Goal: Task Accomplishment & Management: Manage account settings

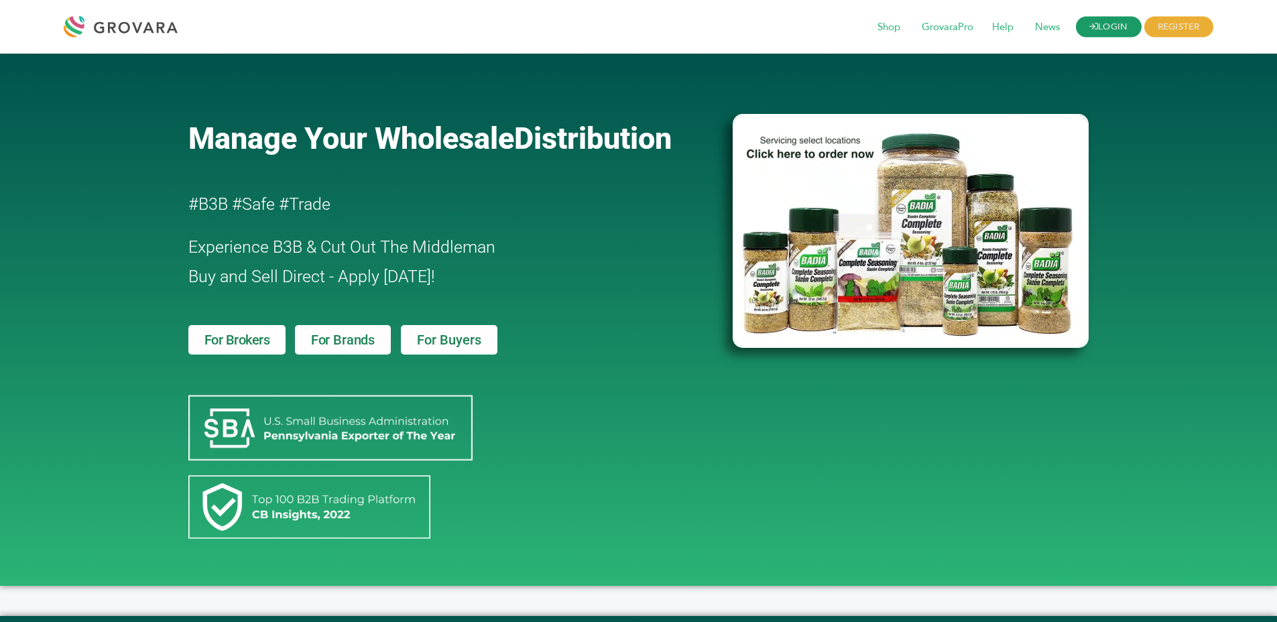
click at [1101, 23] on link "LOGIN" at bounding box center [1109, 27] width 66 height 21
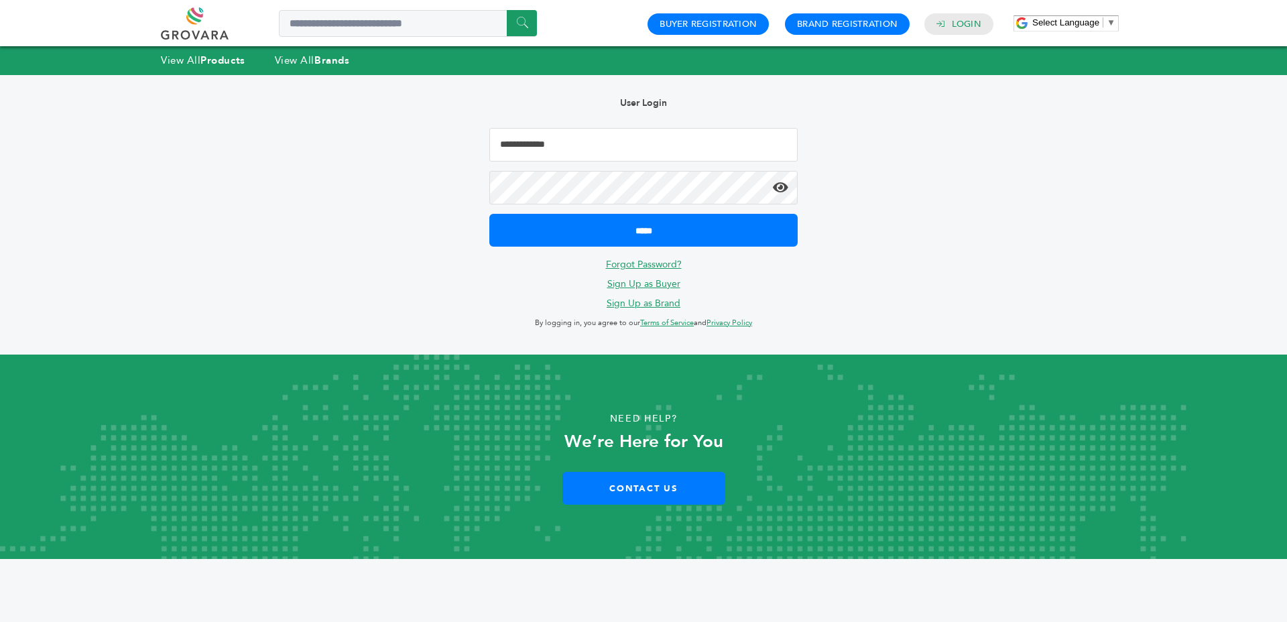
click at [509, 153] on input "Email Address" at bounding box center [643, 145] width 308 height 34
type input "**********"
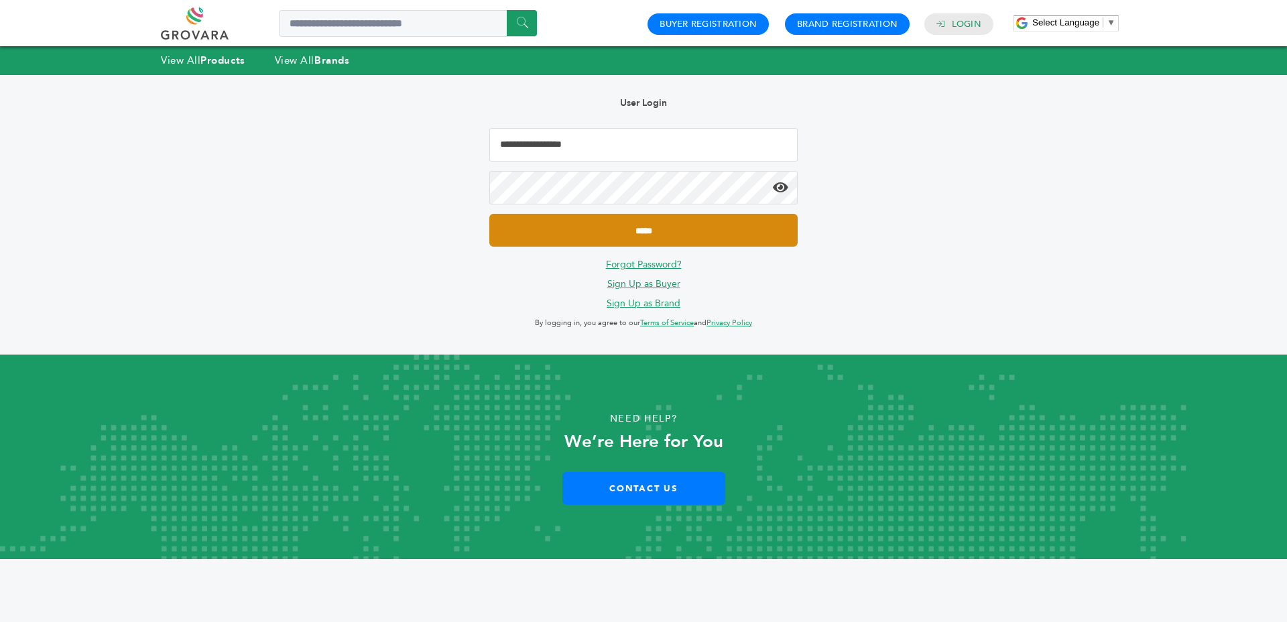
click at [489, 214] on input "*****" at bounding box center [643, 230] width 308 height 33
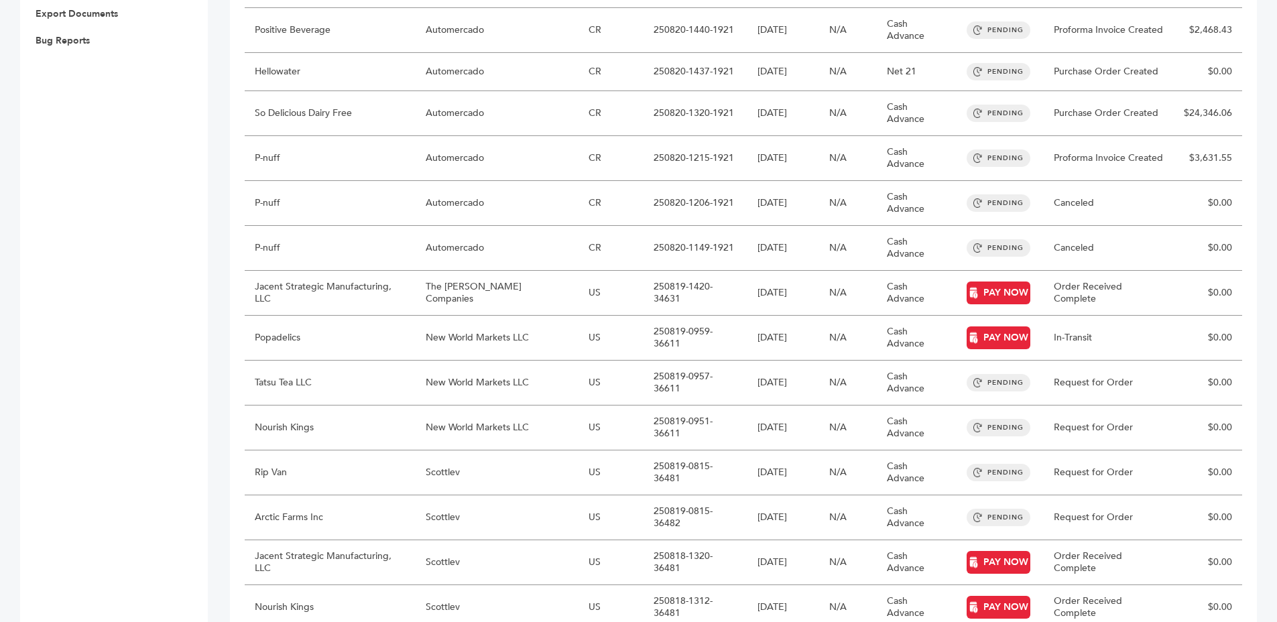
scroll to position [247, 0]
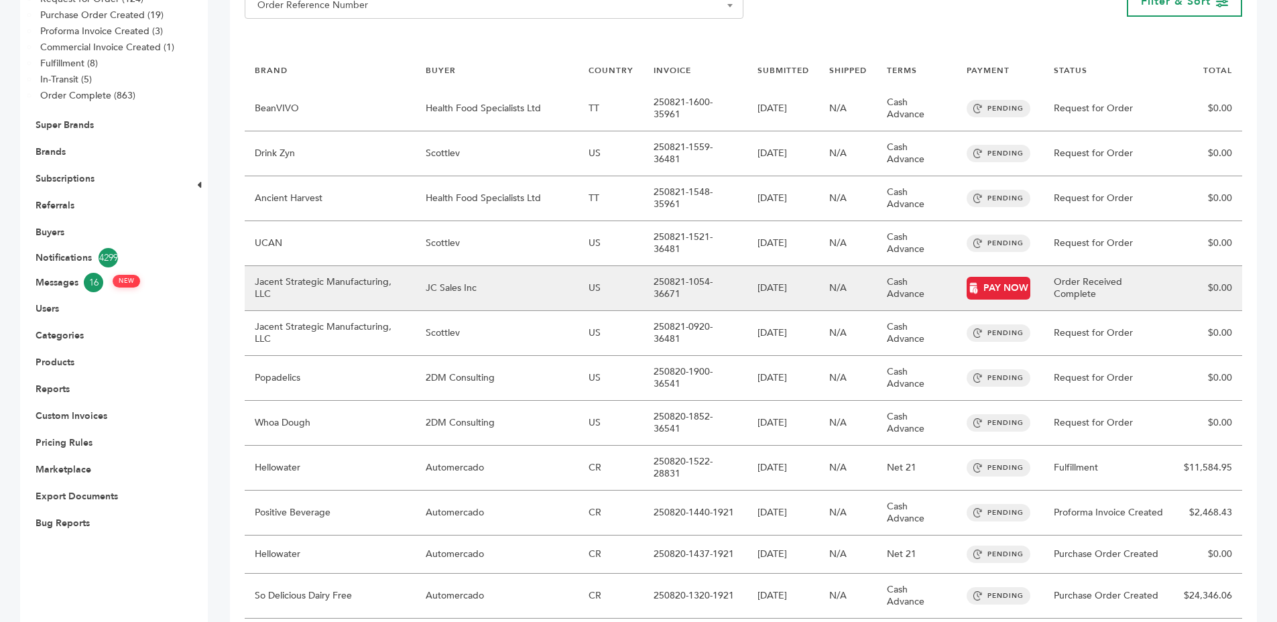
click at [643, 271] on td "250821-1054-36671" at bounding box center [694, 288] width 103 height 45
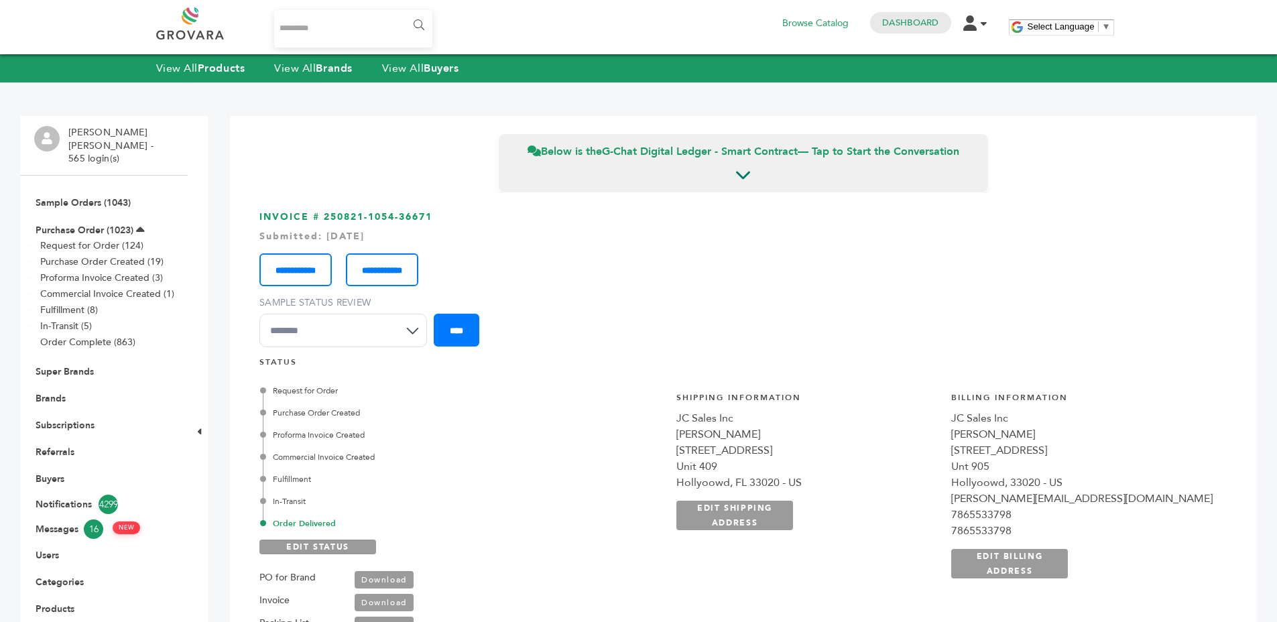
click at [198, 15] on link at bounding box center [205, 23] width 98 height 32
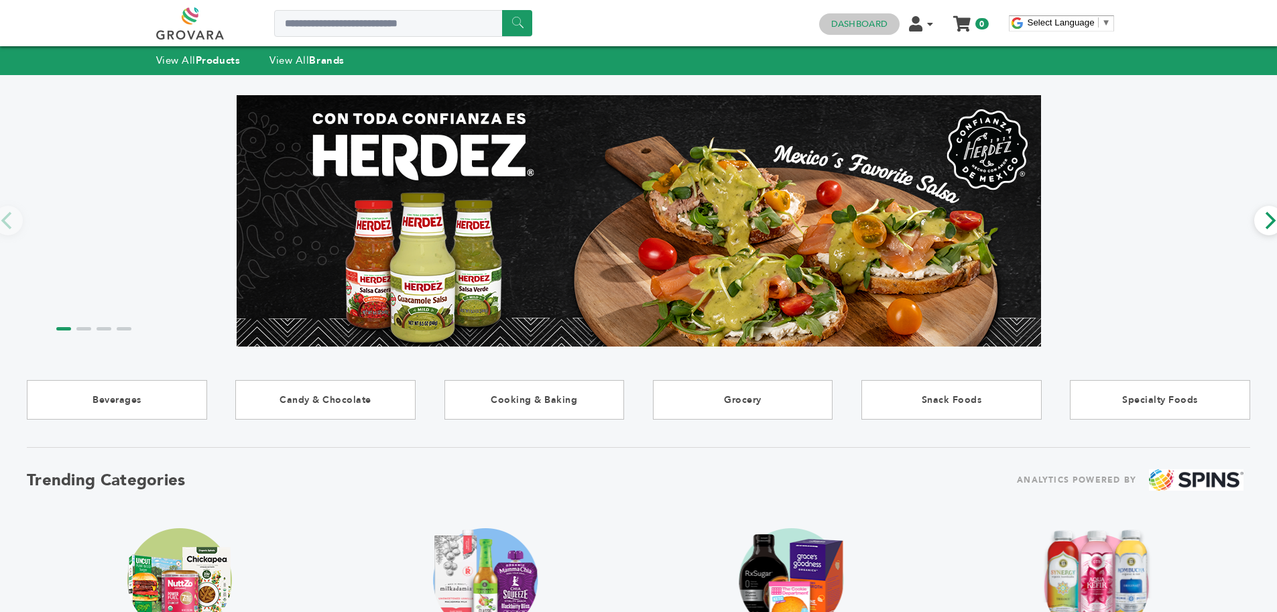
click at [834, 22] on link "Dashboard" at bounding box center [859, 24] width 56 height 12
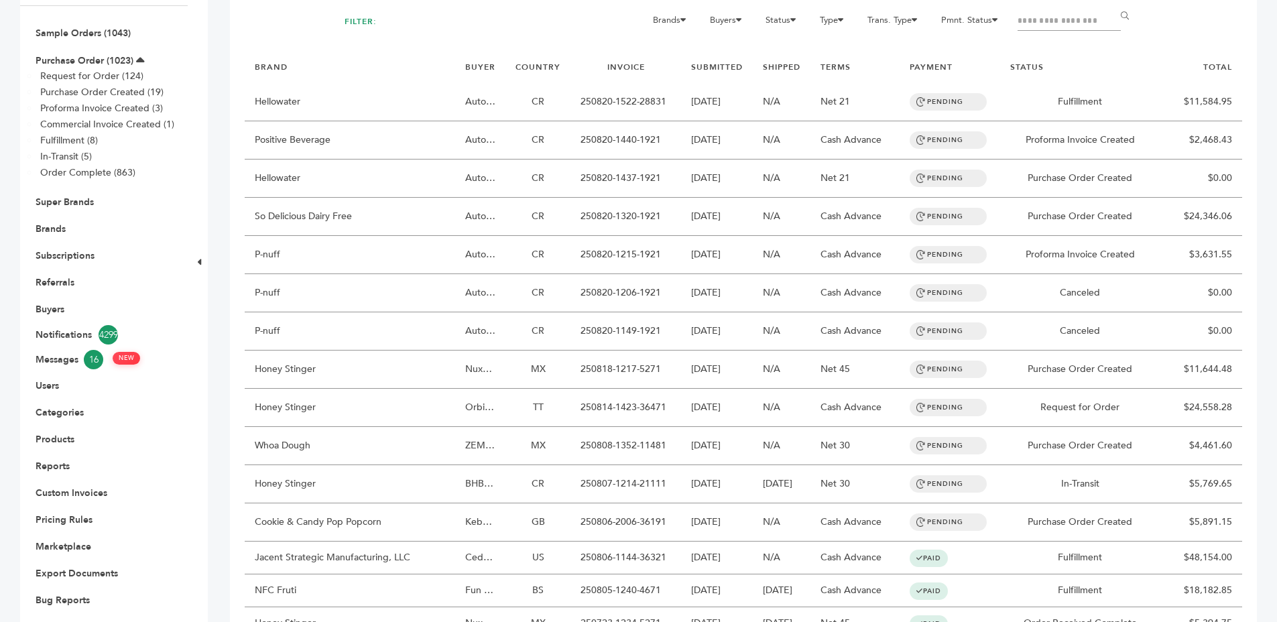
scroll to position [180, 0]
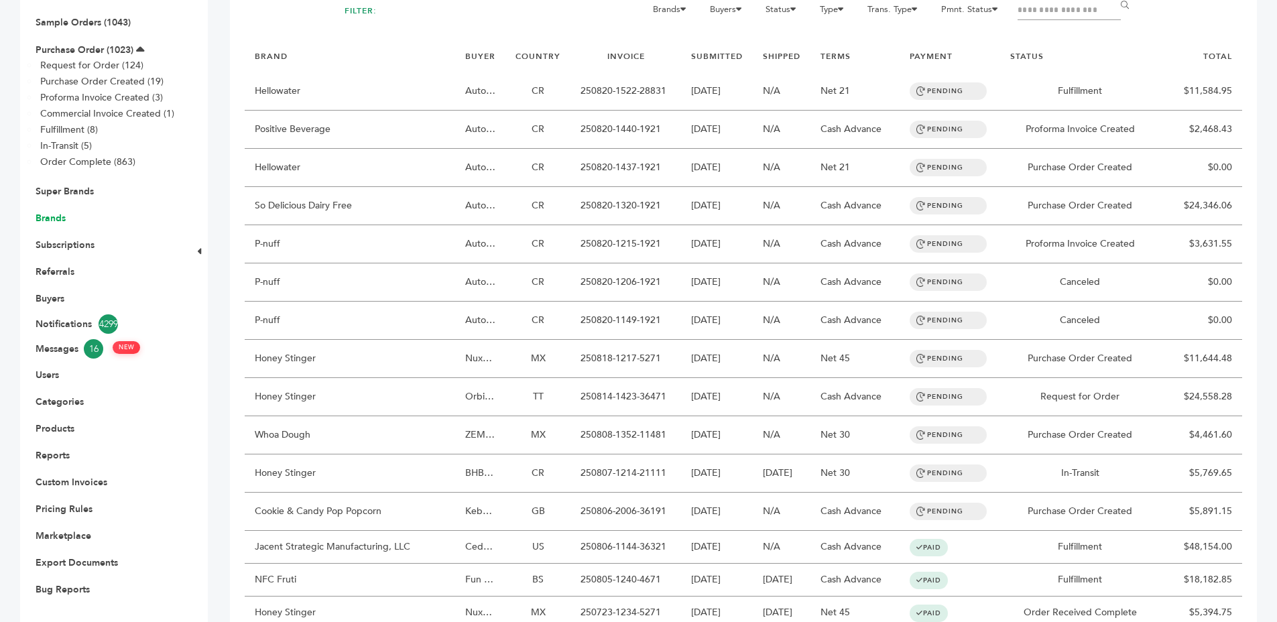
click at [52, 212] on link "Brands" at bounding box center [51, 218] width 30 height 13
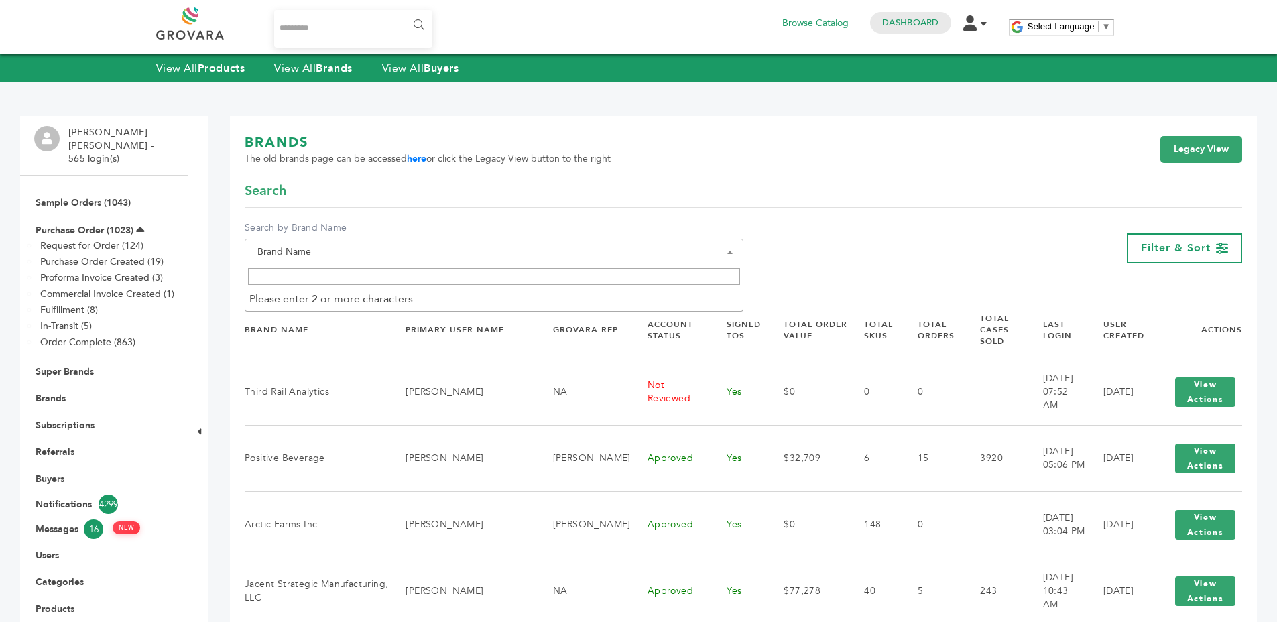
click at [358, 250] on span "Brand Name" at bounding box center [494, 252] width 484 height 19
click at [435, 172] on div "BRANDS The old brands page can be accessed here or click the Legacy View button…" at bounding box center [743, 157] width 997 height 48
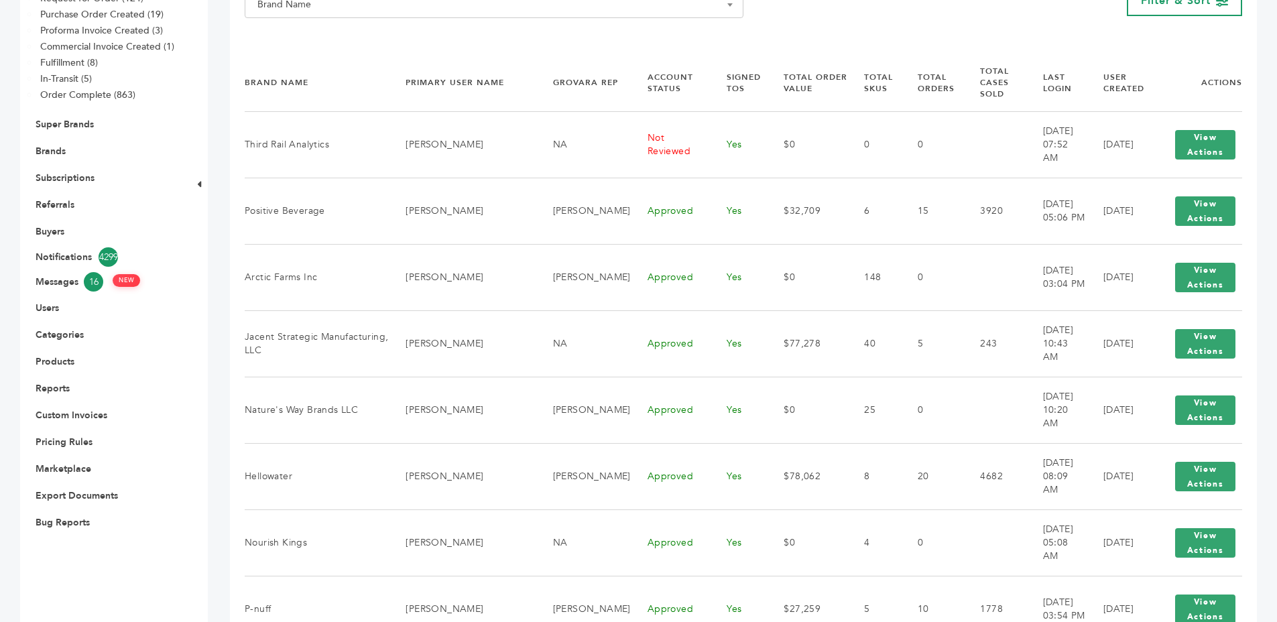
scroll to position [235, 0]
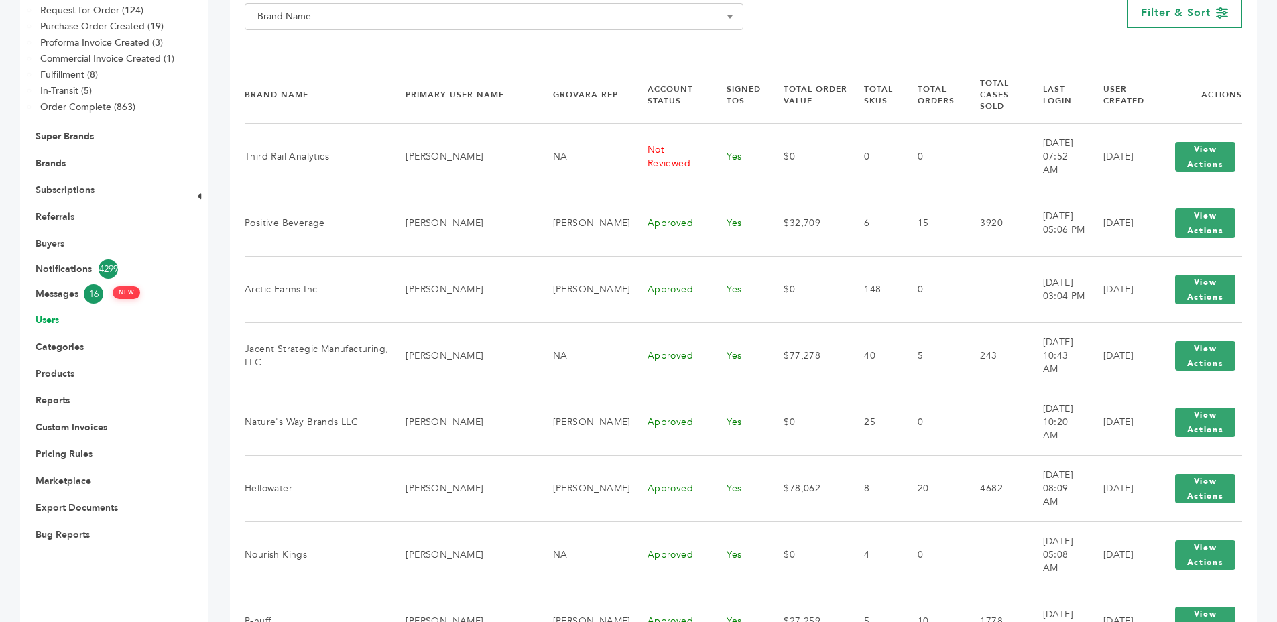
click at [46, 314] on link "Users" at bounding box center [47, 320] width 23 height 13
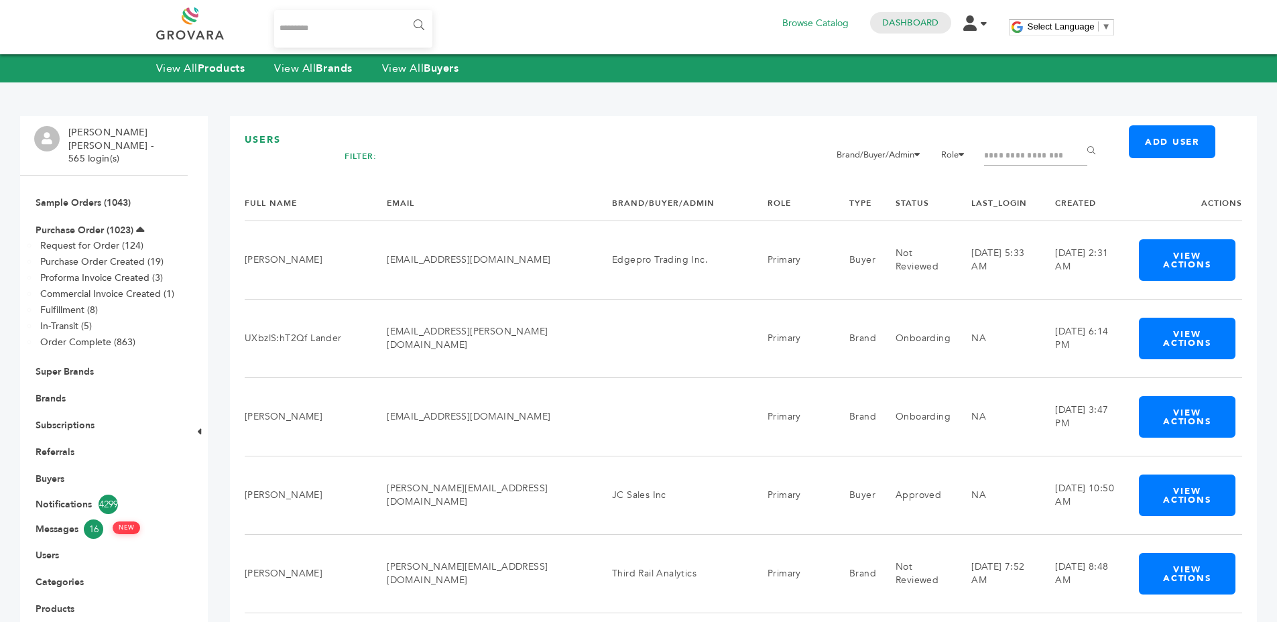
click at [1009, 155] on input "Filter by keywords" at bounding box center [1035, 156] width 103 height 19
type input "******"
click at [1078, 137] on input "******" at bounding box center [1093, 150] width 30 height 27
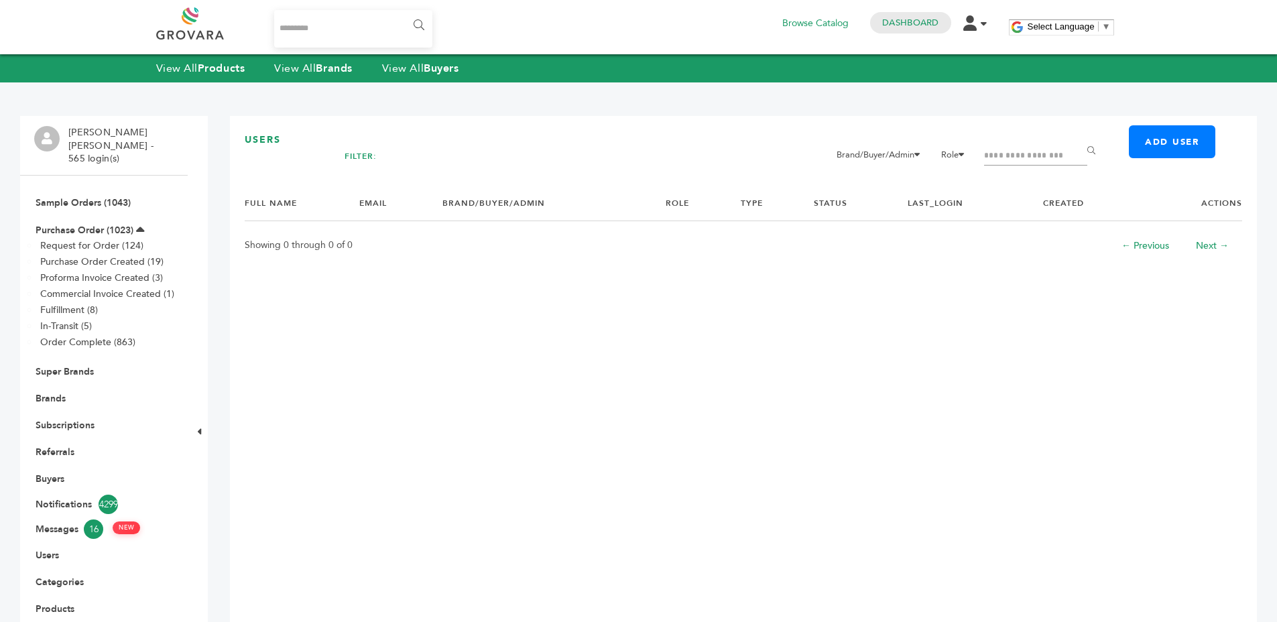
click at [483, 139] on h1 "Users" at bounding box center [743, 139] width 997 height 13
click at [722, 152] on div "FILTER: Brand/Buyer/Admin Admin Mor Yam Marketing, Ltd Nasser Bin Khaleed and S…" at bounding box center [743, 167] width 798 height 40
click at [48, 472] on link "Buyers" at bounding box center [50, 478] width 29 height 13
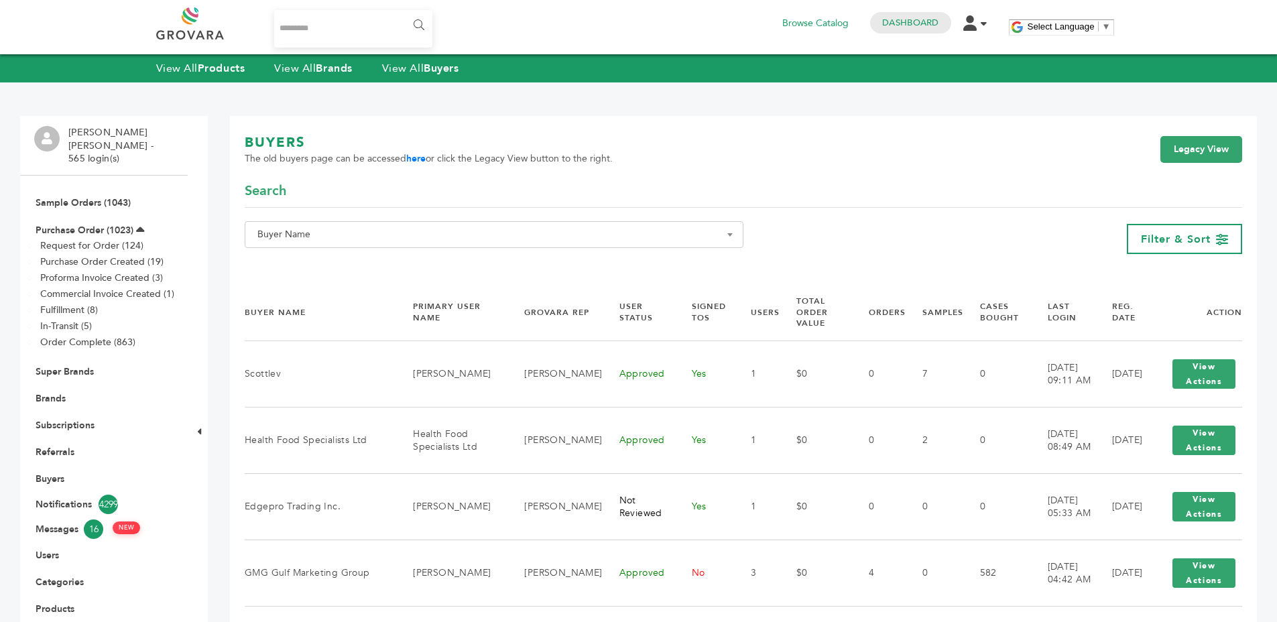
click at [427, 252] on div "**********" at bounding box center [494, 239] width 499 height 36
click at [392, 237] on span "Buyer Name" at bounding box center [494, 234] width 484 height 19
click at [383, 263] on input "Search" at bounding box center [494, 259] width 492 height 17
type input "*"
type input "***"
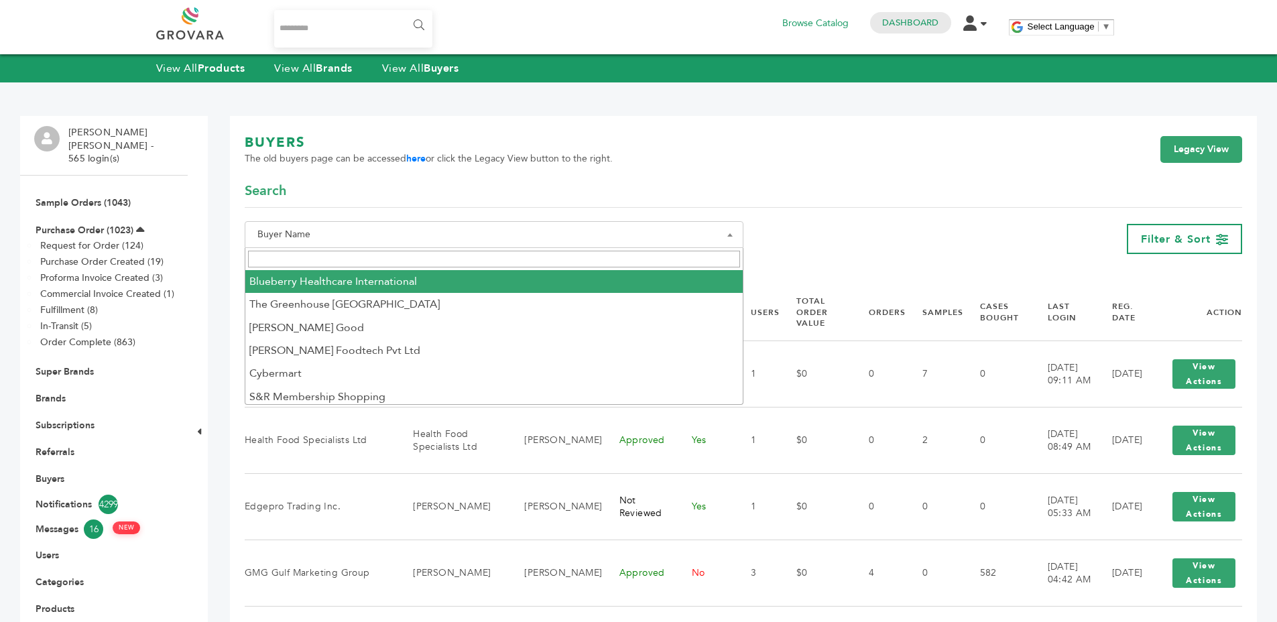
click at [382, 229] on span "Buyer Name" at bounding box center [494, 234] width 484 height 19
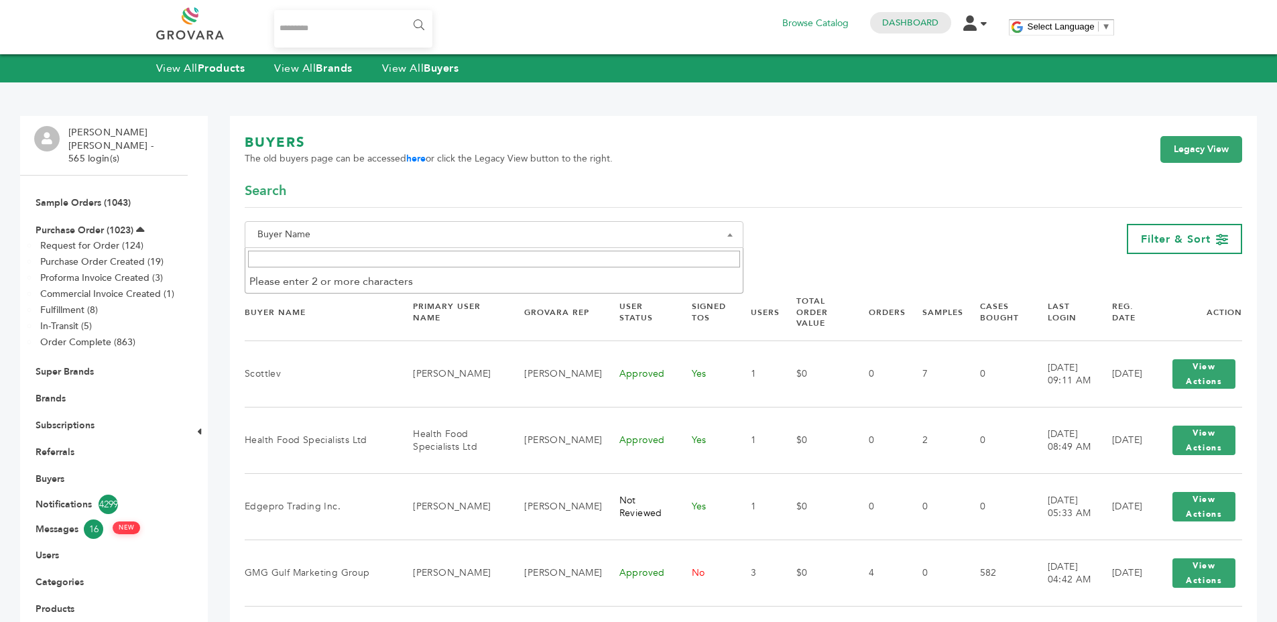
click at [265, 224] on span "Buyer Name" at bounding box center [494, 234] width 499 height 27
click at [272, 255] on input "Search" at bounding box center [494, 259] width 492 height 17
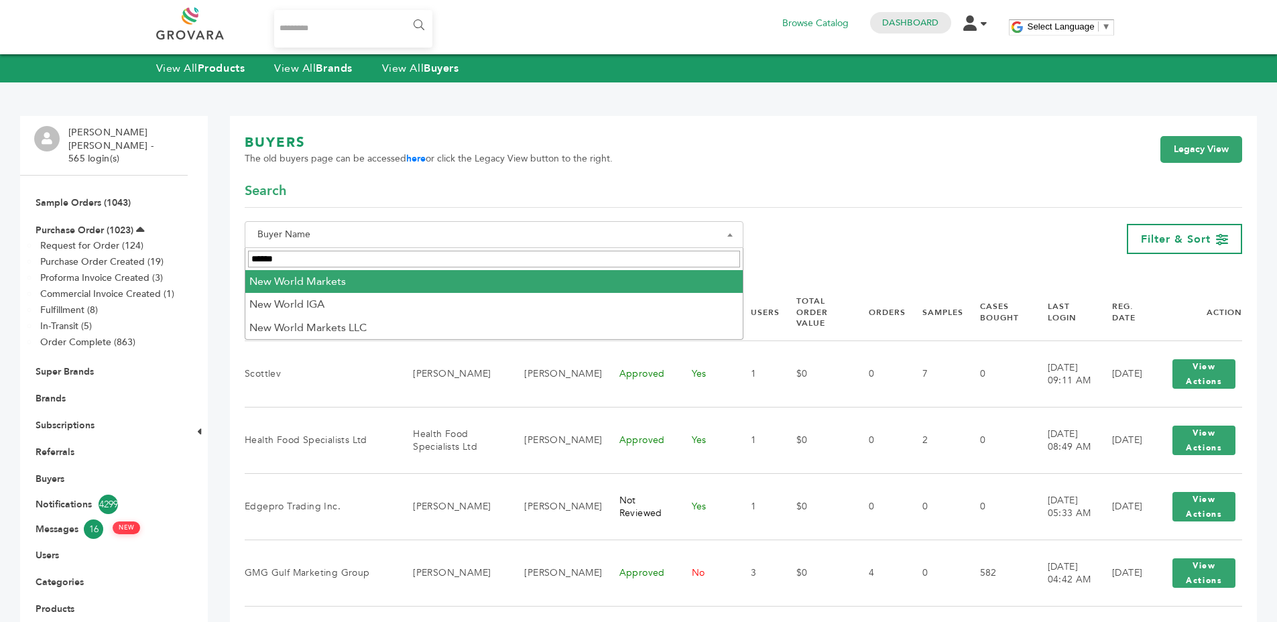
type input "*******"
select select "**********"
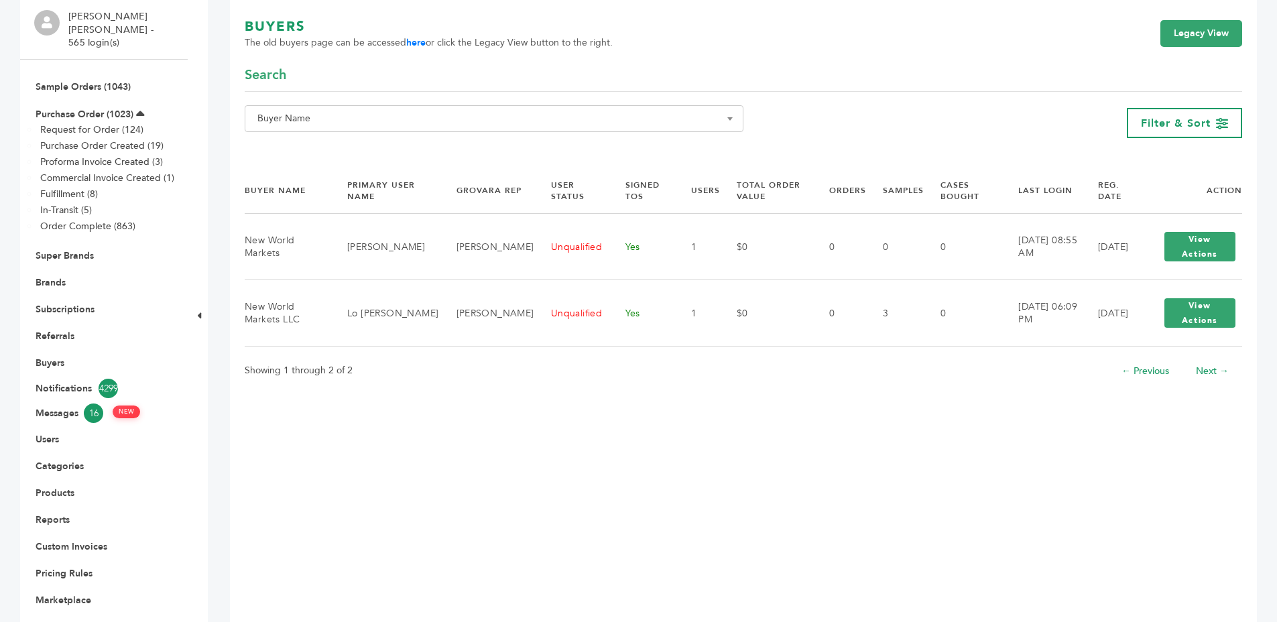
scroll to position [181, 0]
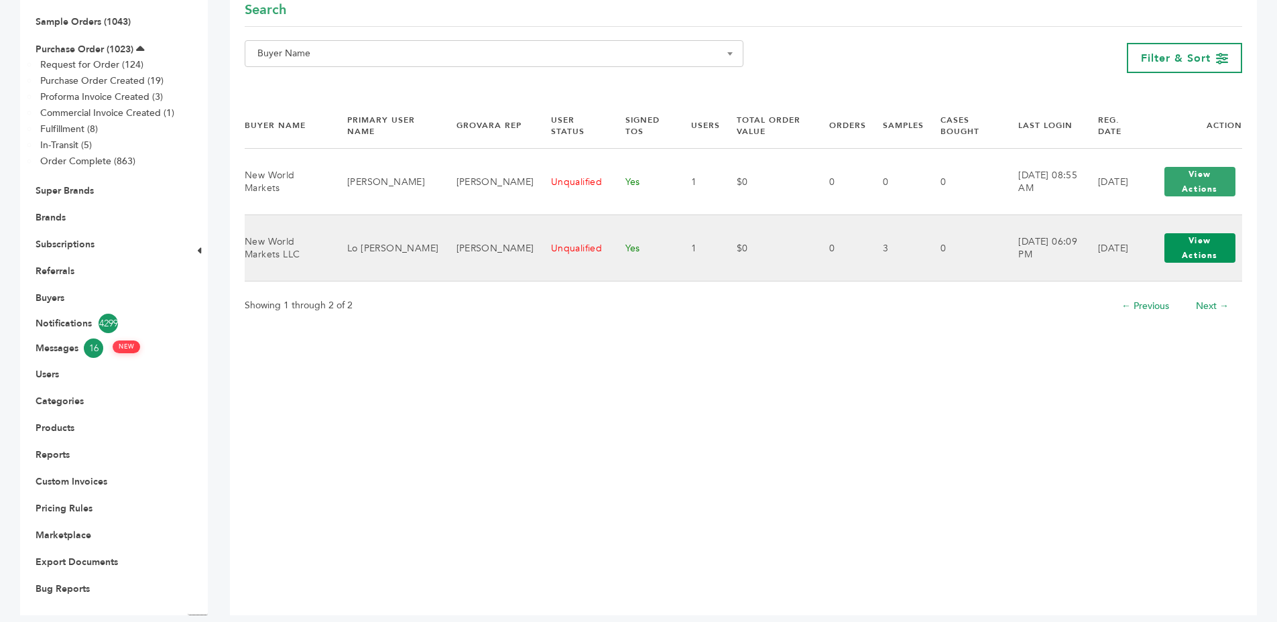
click at [1196, 246] on button "View Actions" at bounding box center [1199, 247] width 71 height 29
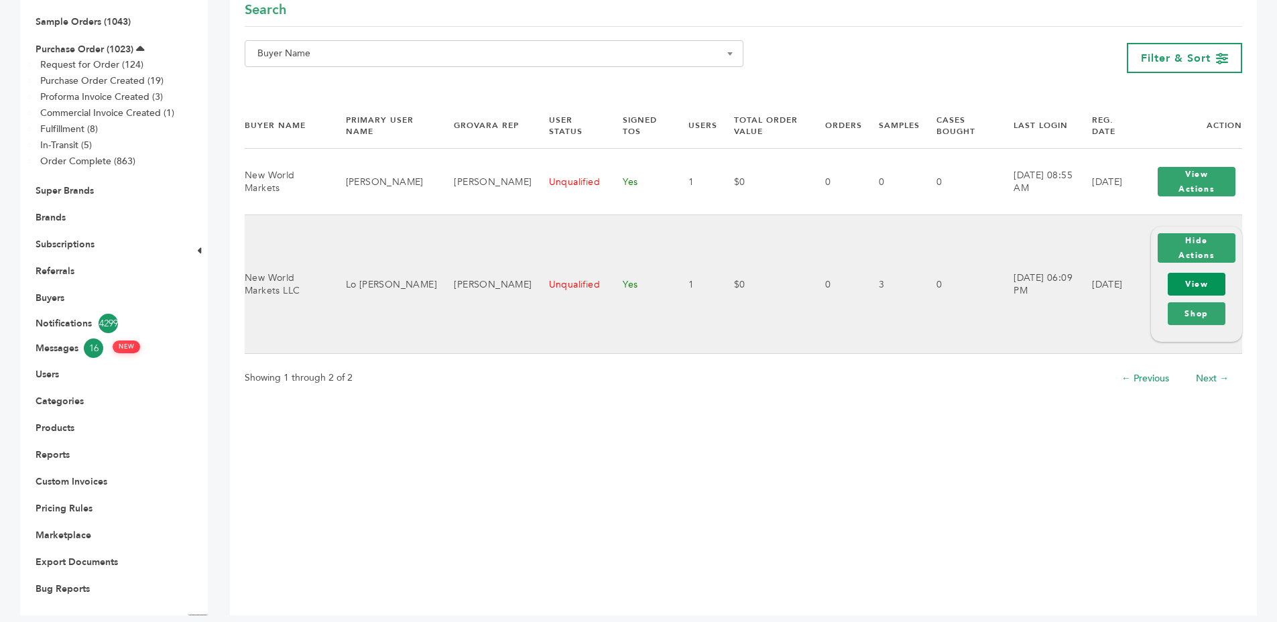
click at [1192, 284] on link "View" at bounding box center [1197, 284] width 58 height 23
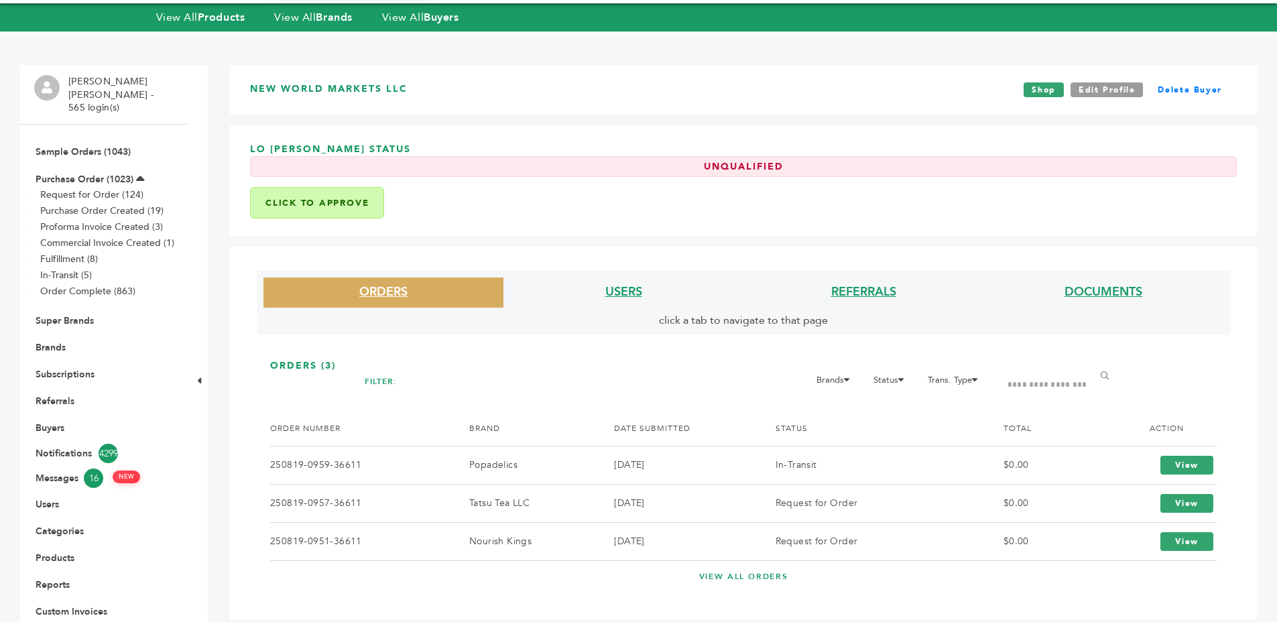
scroll to position [181, 0]
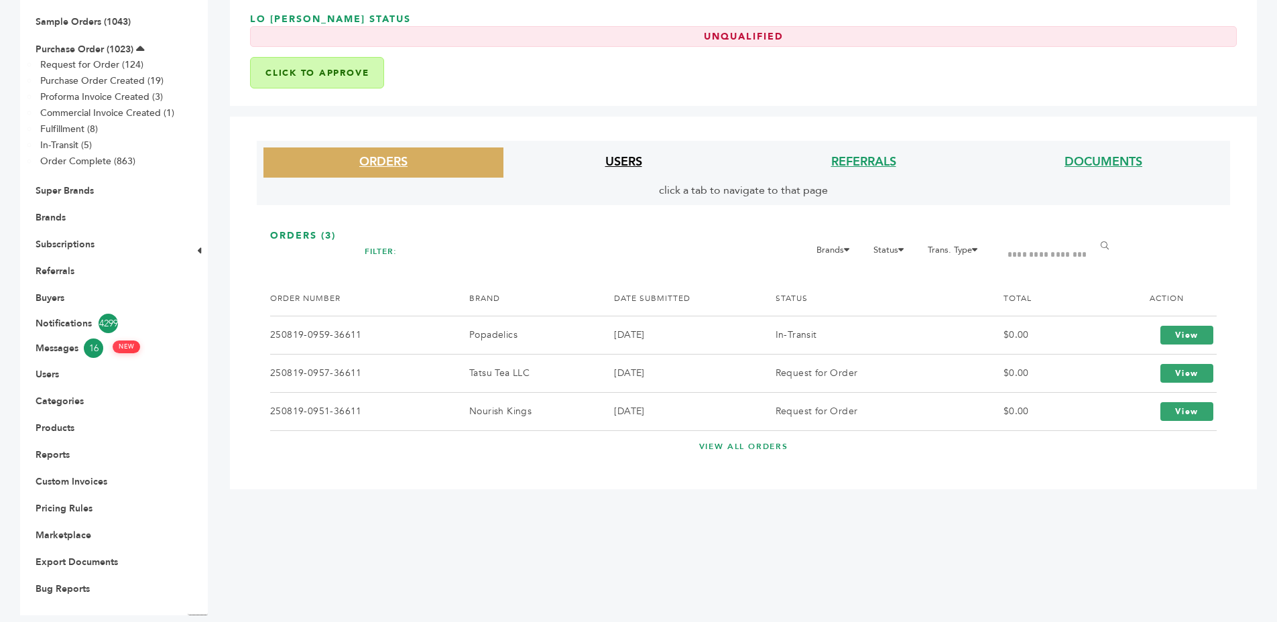
click at [619, 158] on link "USERS" at bounding box center [623, 161] width 37 height 17
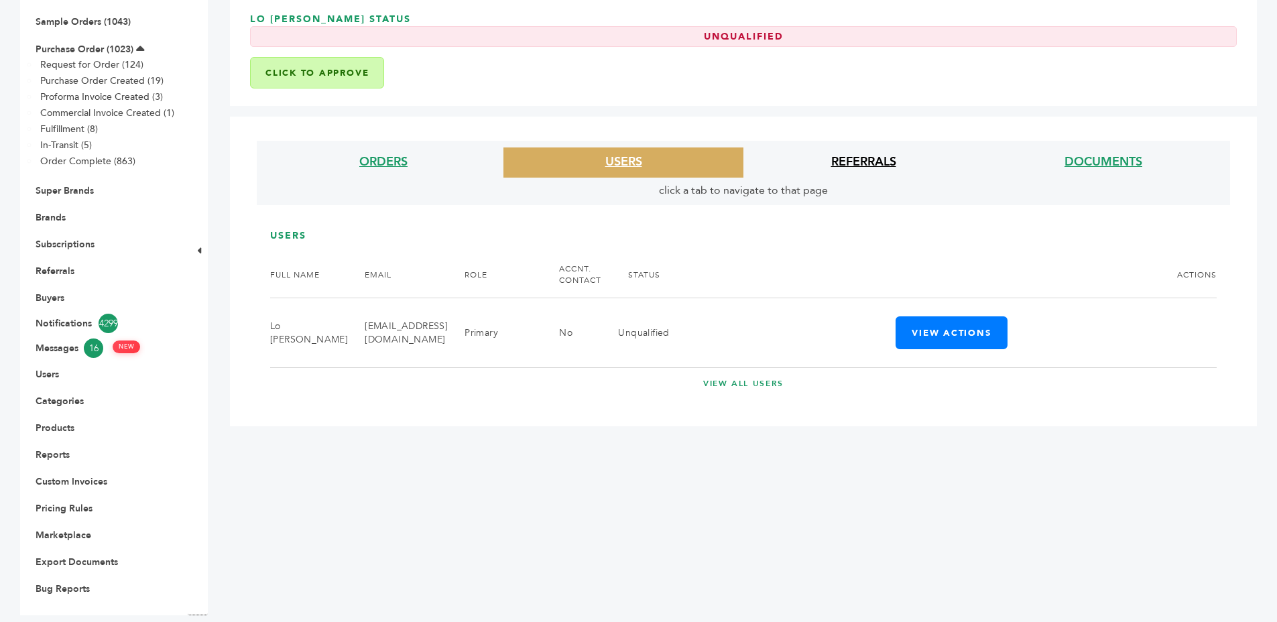
click at [877, 166] on link "REFERRALS" at bounding box center [863, 161] width 65 height 17
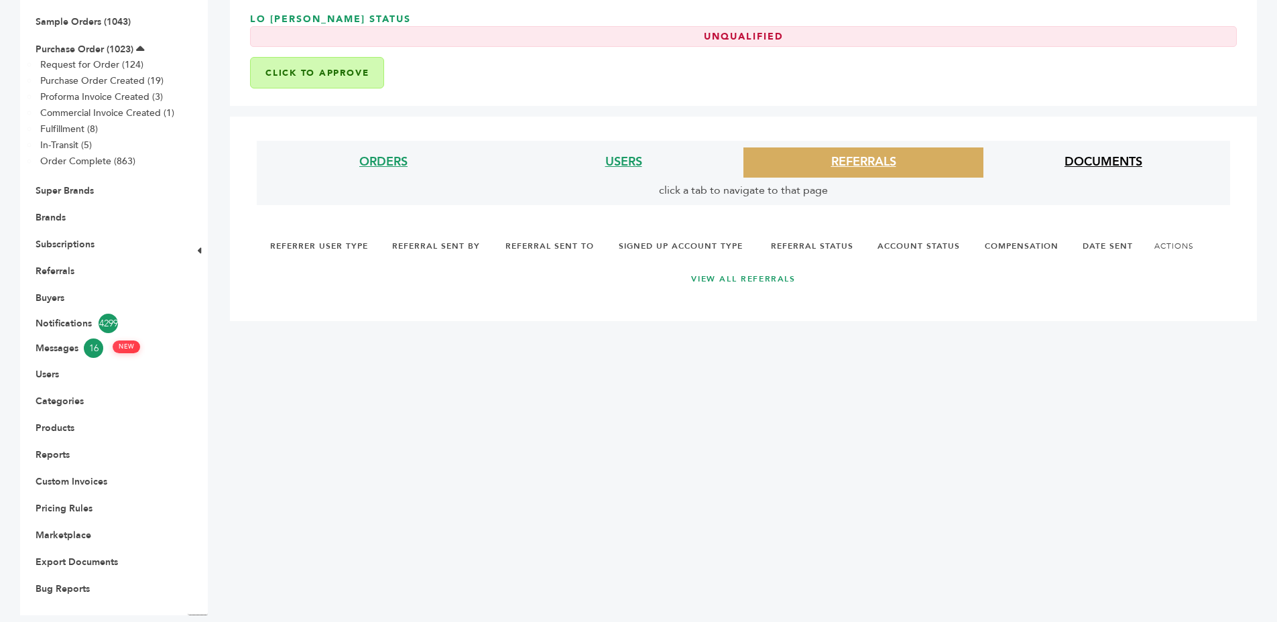
click at [1088, 157] on link "DOCUMENTS" at bounding box center [1103, 161] width 78 height 17
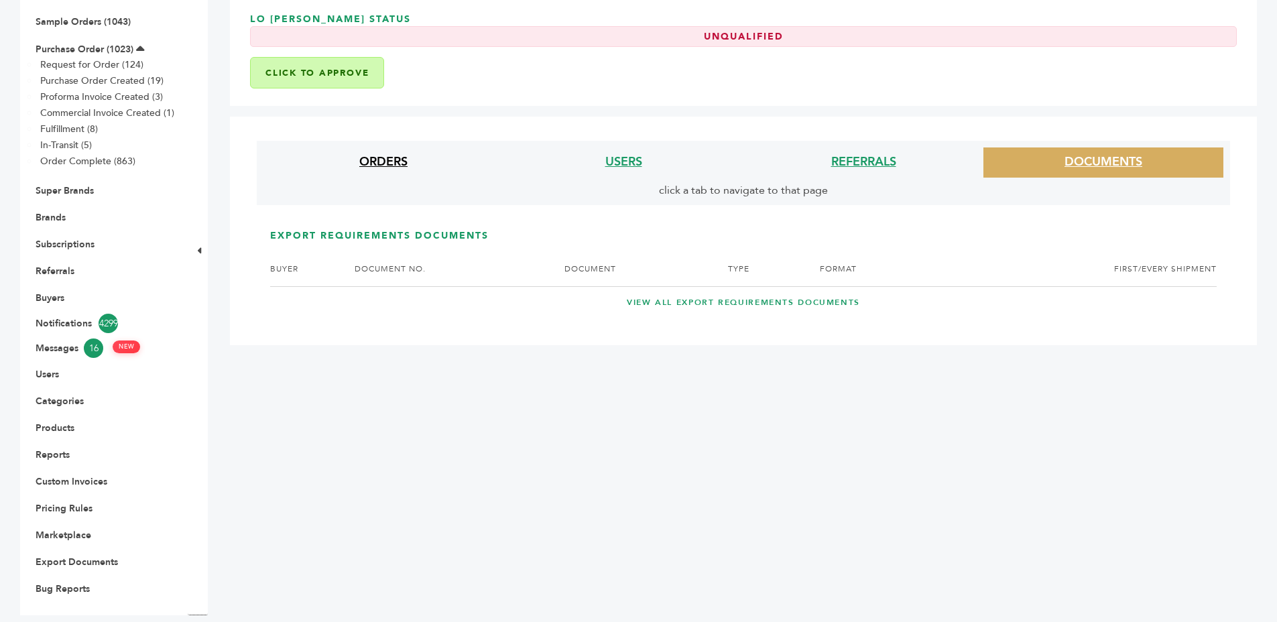
click at [362, 157] on link "ORDERS" at bounding box center [383, 161] width 48 height 17
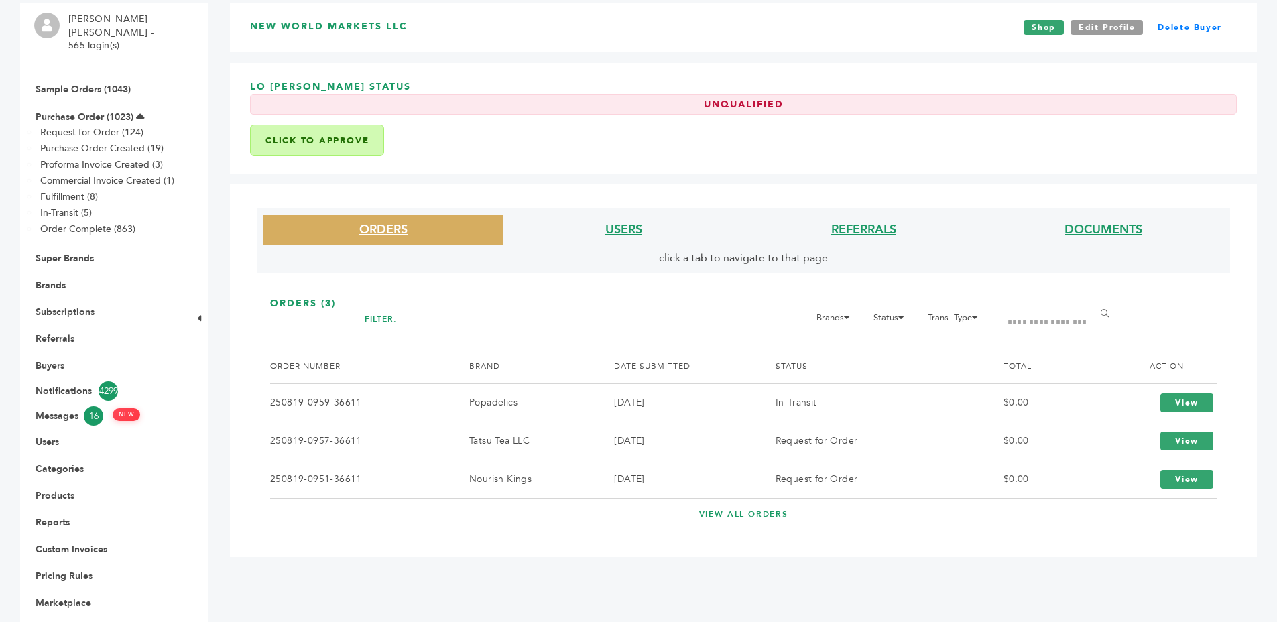
scroll to position [0, 0]
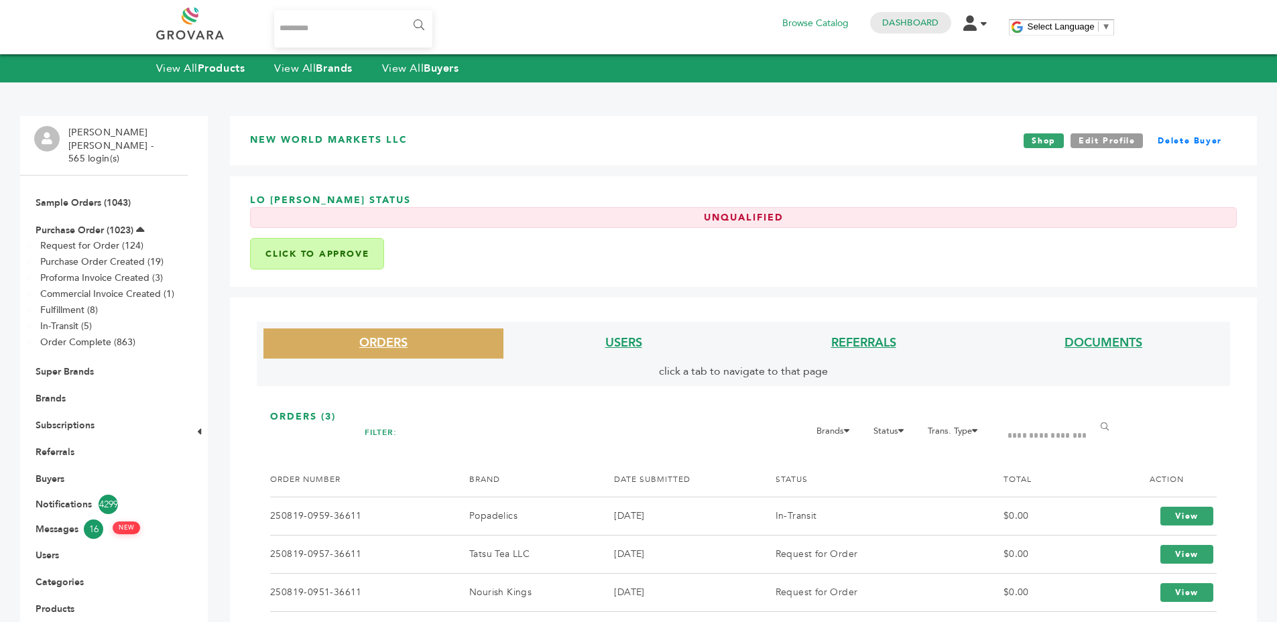
click at [369, 146] on h3 "New World Markets LLC" at bounding box center [328, 140] width 157 height 15
click at [450, 145] on div "New World Markets LLC Shop Edit Profile Delete Buyer" at bounding box center [743, 141] width 1027 height 50
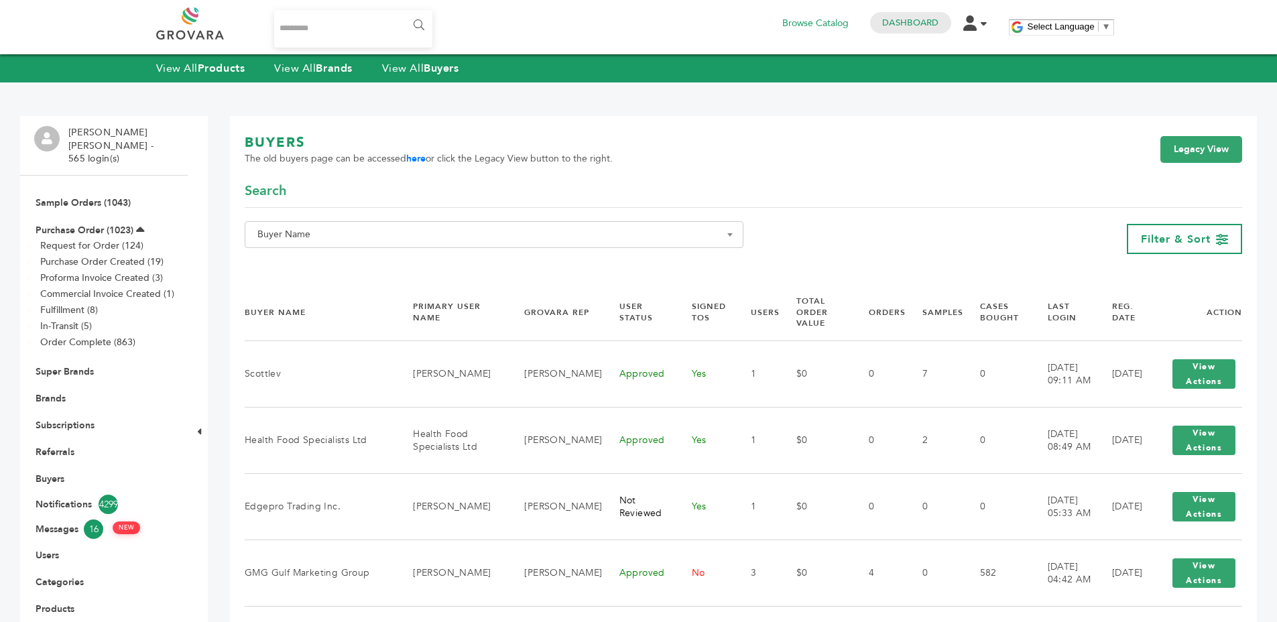
scroll to position [3, 0]
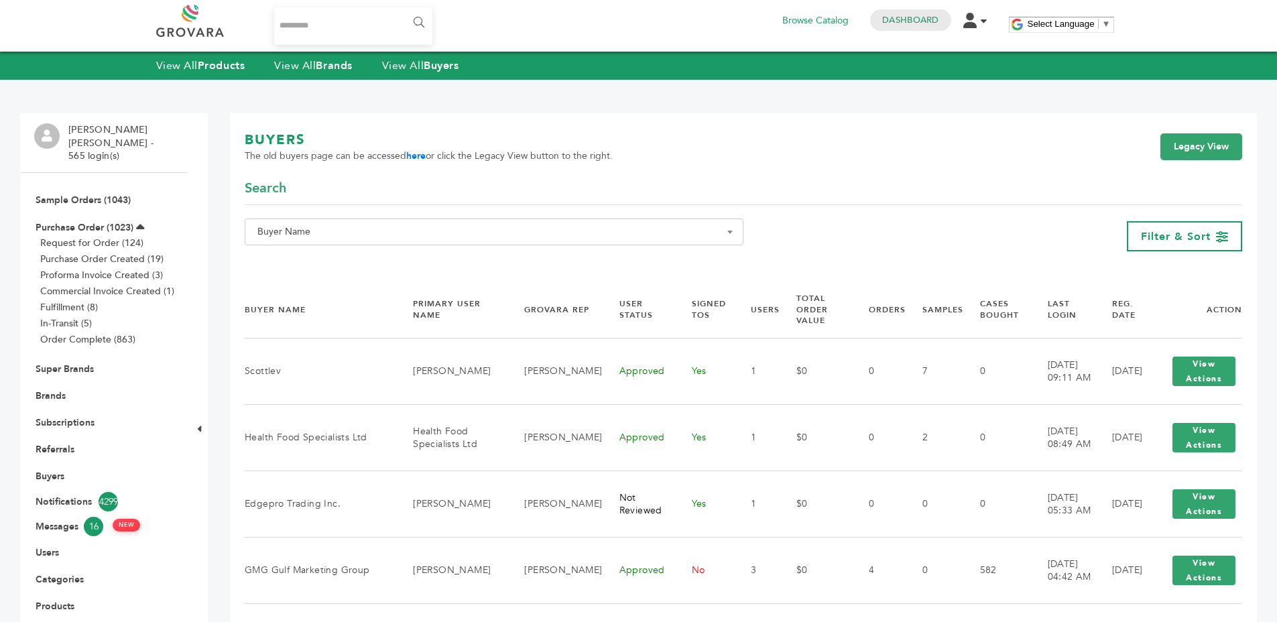
click at [394, 225] on span "Buyer Name" at bounding box center [494, 232] width 484 height 19
click at [345, 259] on input "Search" at bounding box center [494, 256] width 492 height 17
type input "*********"
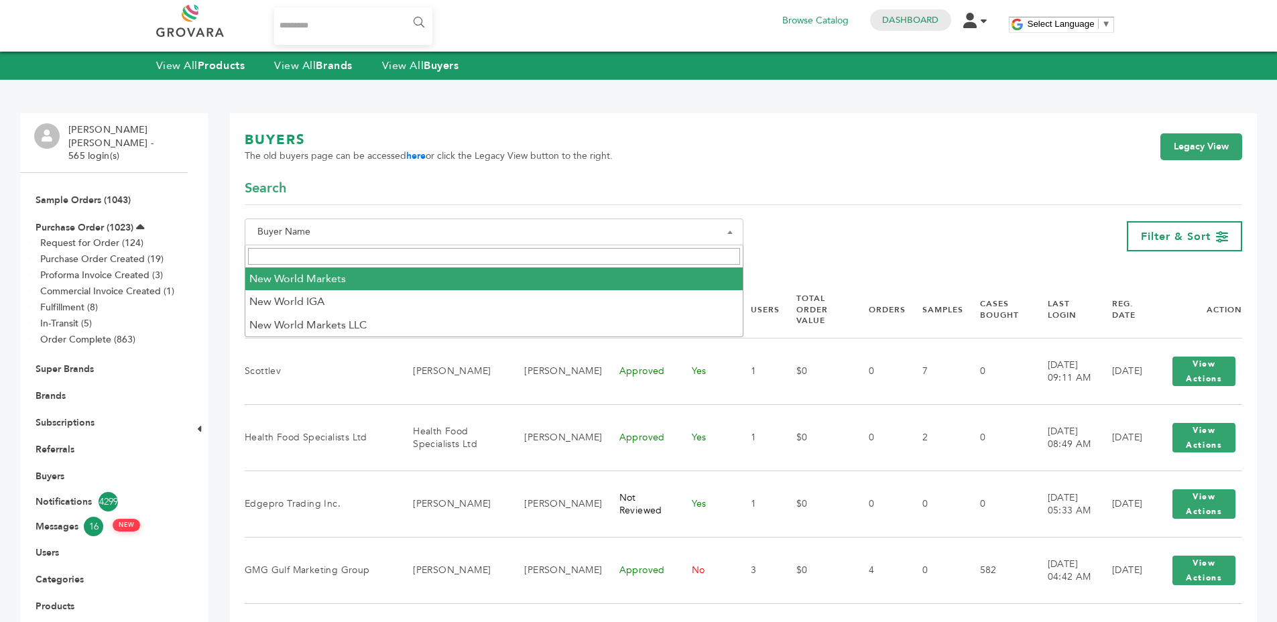
select select "**********"
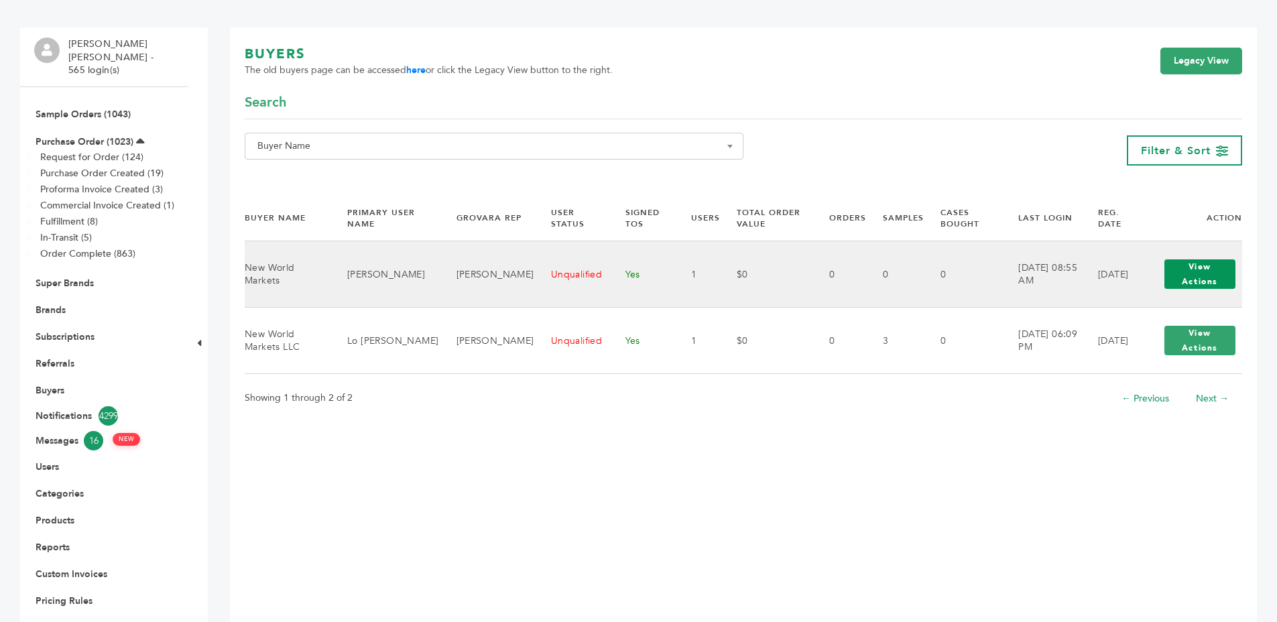
click at [1192, 283] on button "View Actions" at bounding box center [1199, 273] width 71 height 29
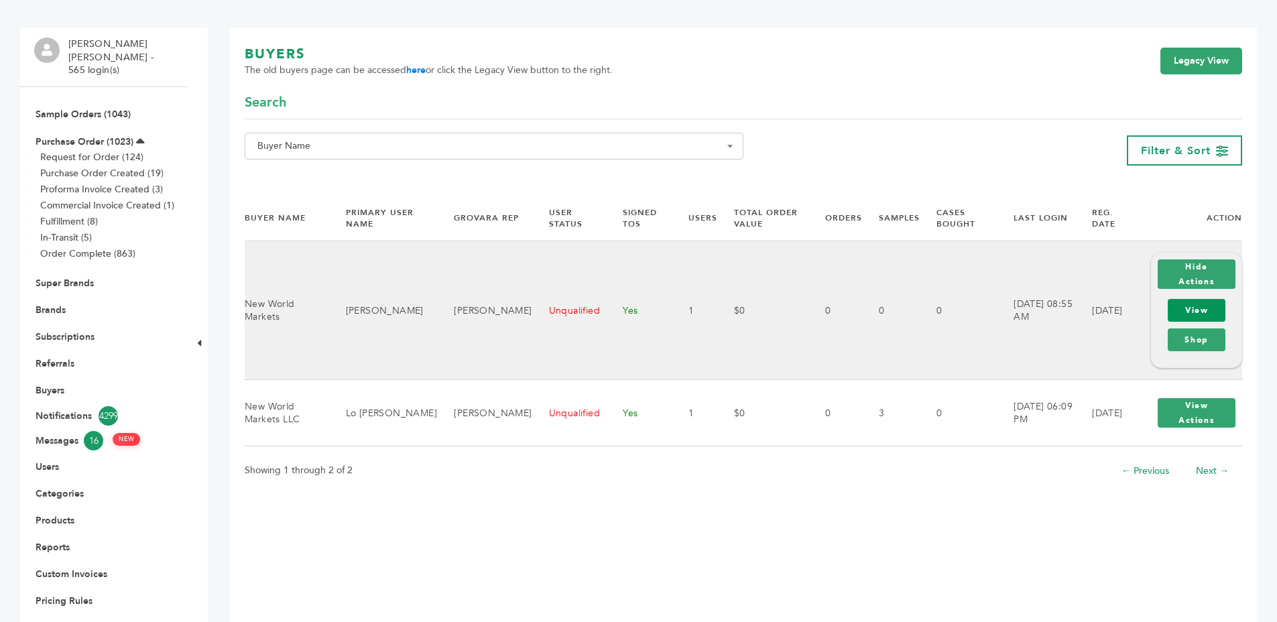
click at [1193, 312] on link "View" at bounding box center [1197, 310] width 58 height 23
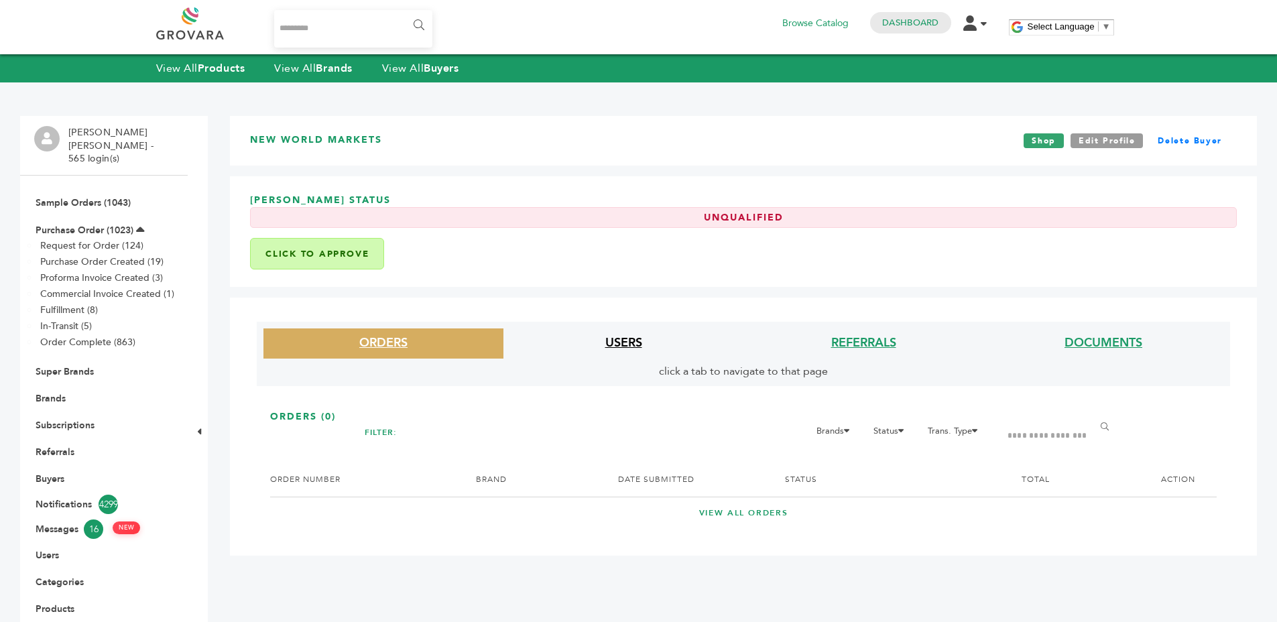
click at [617, 343] on link "USERS" at bounding box center [623, 342] width 37 height 17
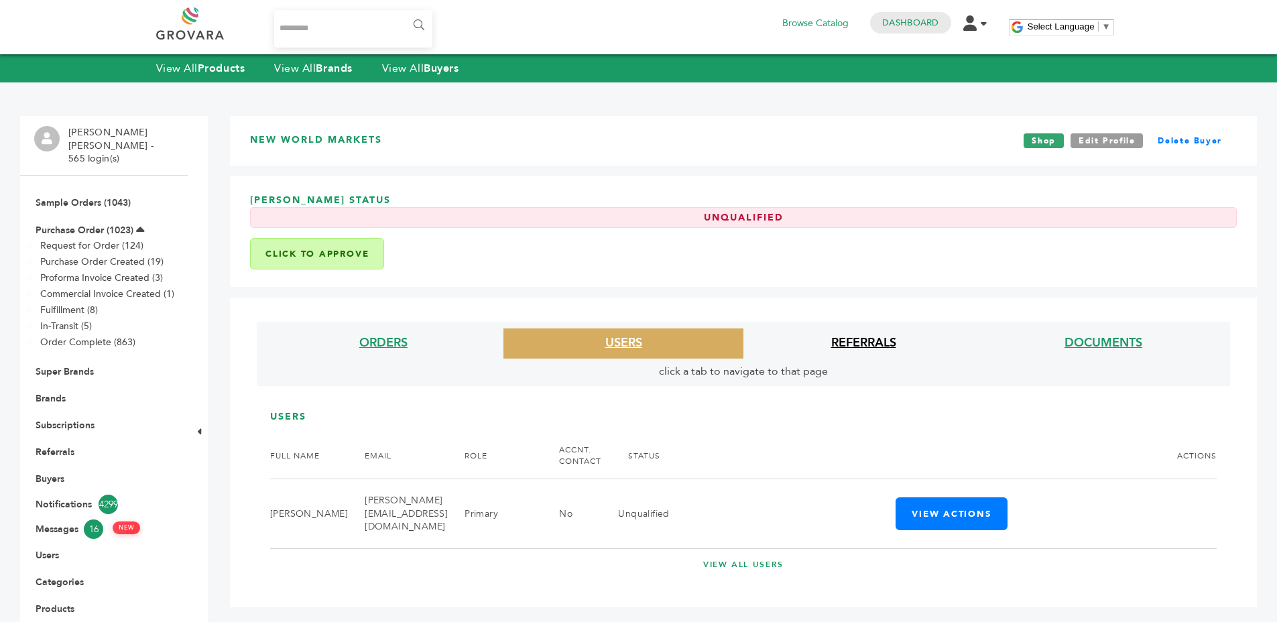
click at [864, 339] on link "REFERRALS" at bounding box center [863, 342] width 65 height 17
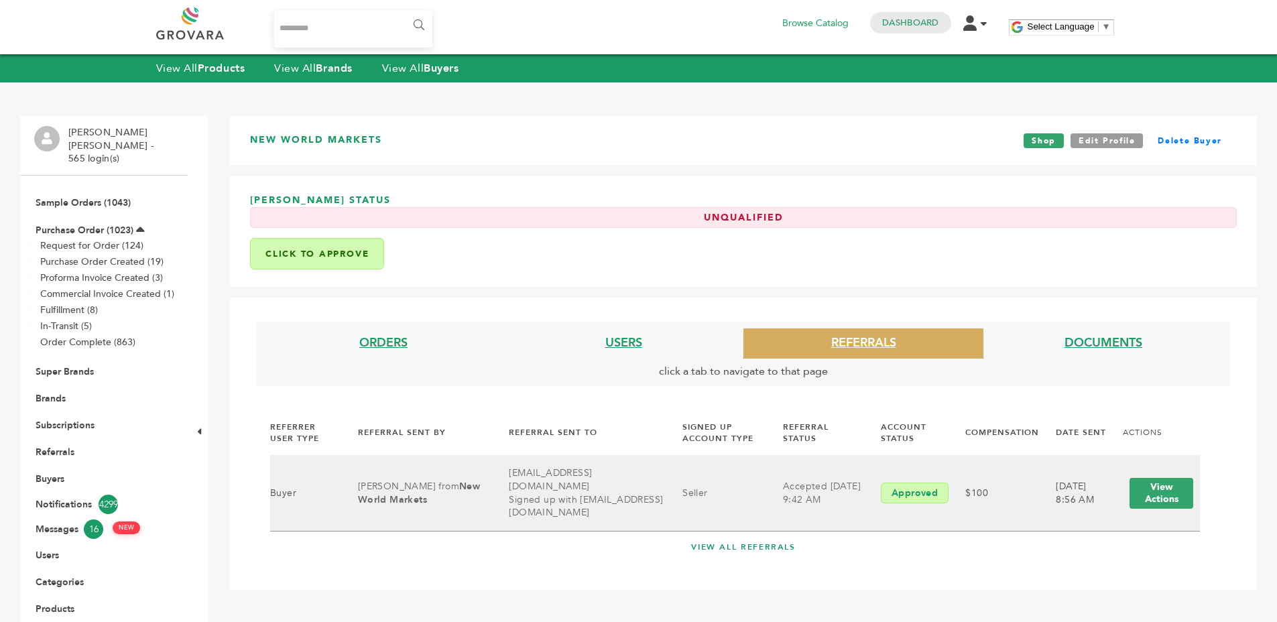
drag, startPoint x: 958, startPoint y: 491, endPoint x: 993, endPoint y: 490, distance: 34.9
click at [993, 490] on td "$100" at bounding box center [993, 493] width 90 height 76
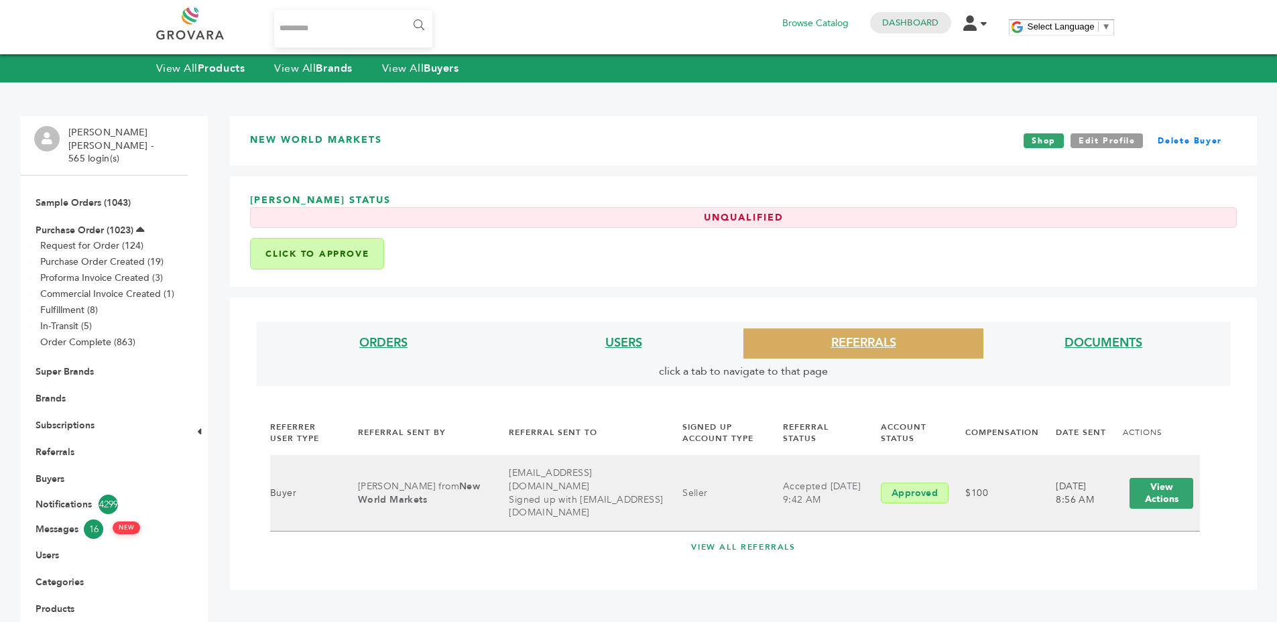
click at [993, 490] on td "$100" at bounding box center [993, 493] width 90 height 76
click at [997, 489] on td "$100" at bounding box center [993, 493] width 90 height 76
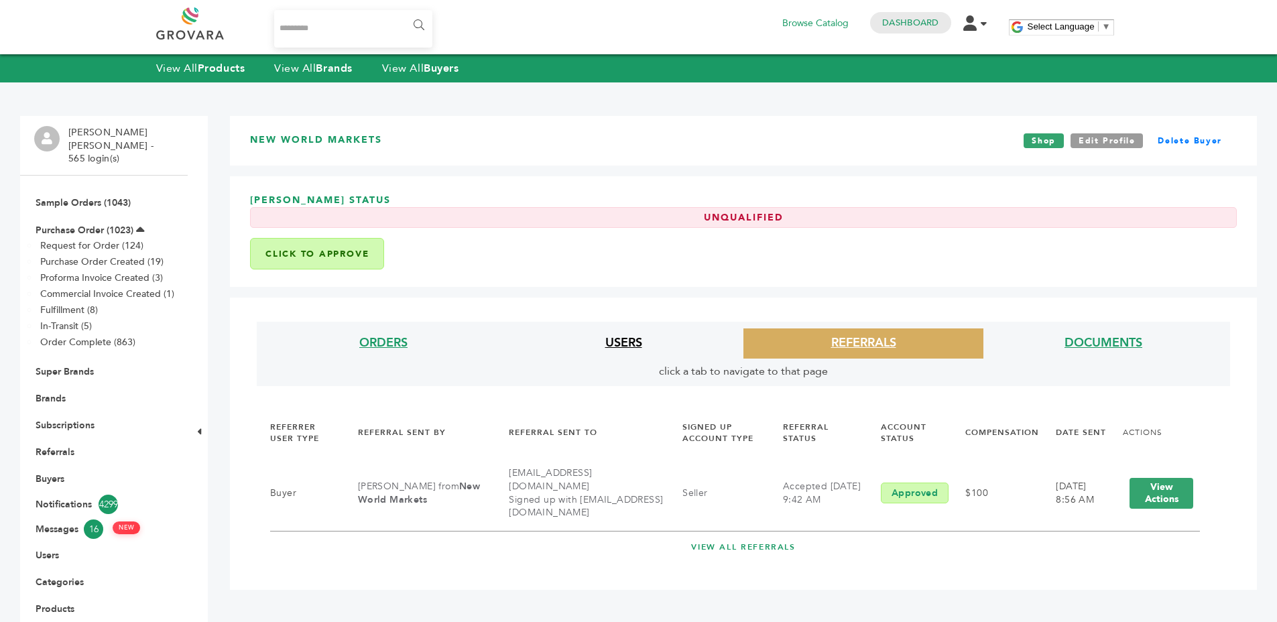
click at [633, 343] on link "USERS" at bounding box center [623, 342] width 37 height 17
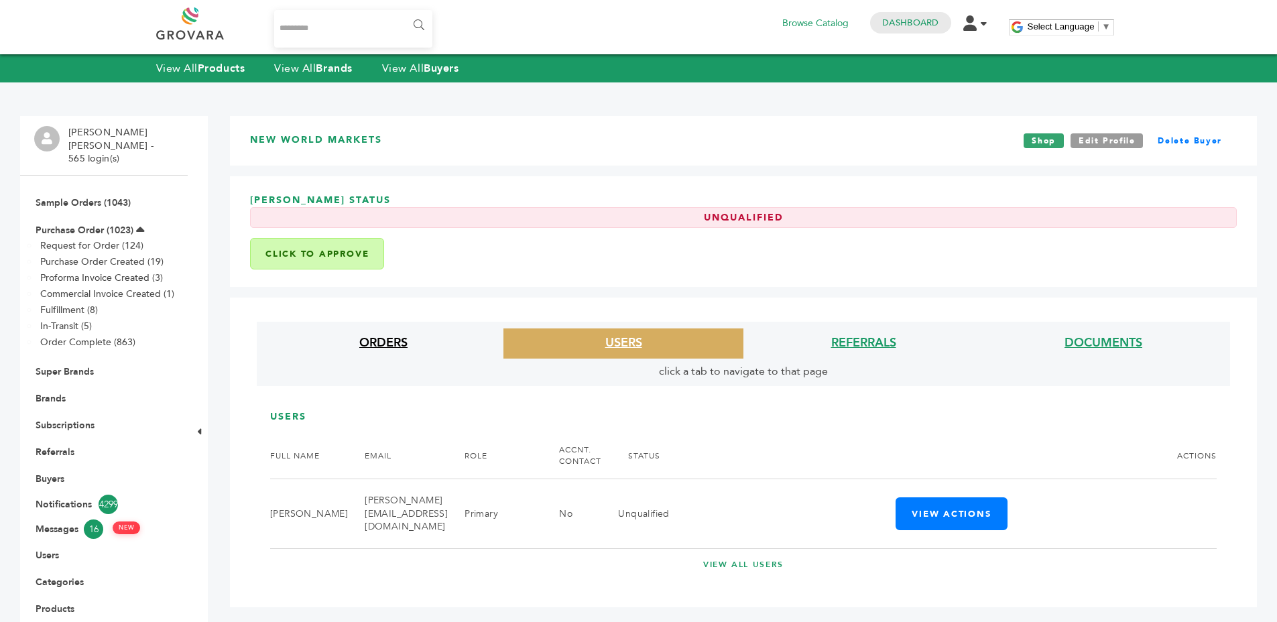
click at [392, 336] on link "ORDERS" at bounding box center [383, 342] width 48 height 17
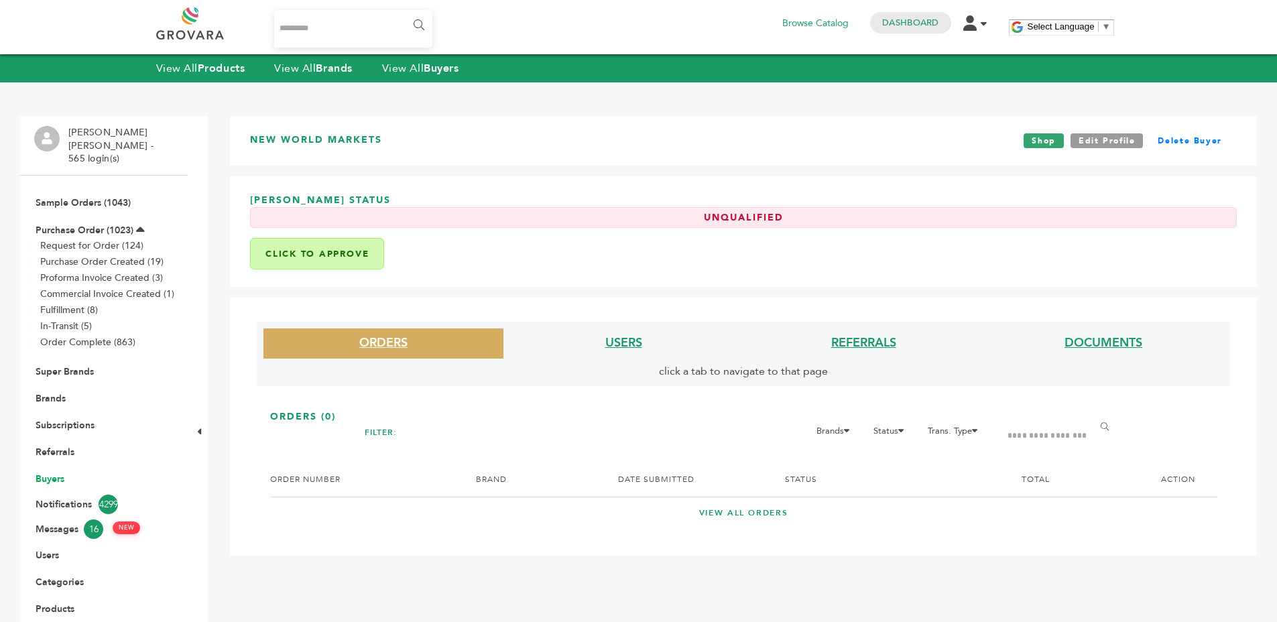
click at [39, 472] on link "Buyers" at bounding box center [50, 478] width 29 height 13
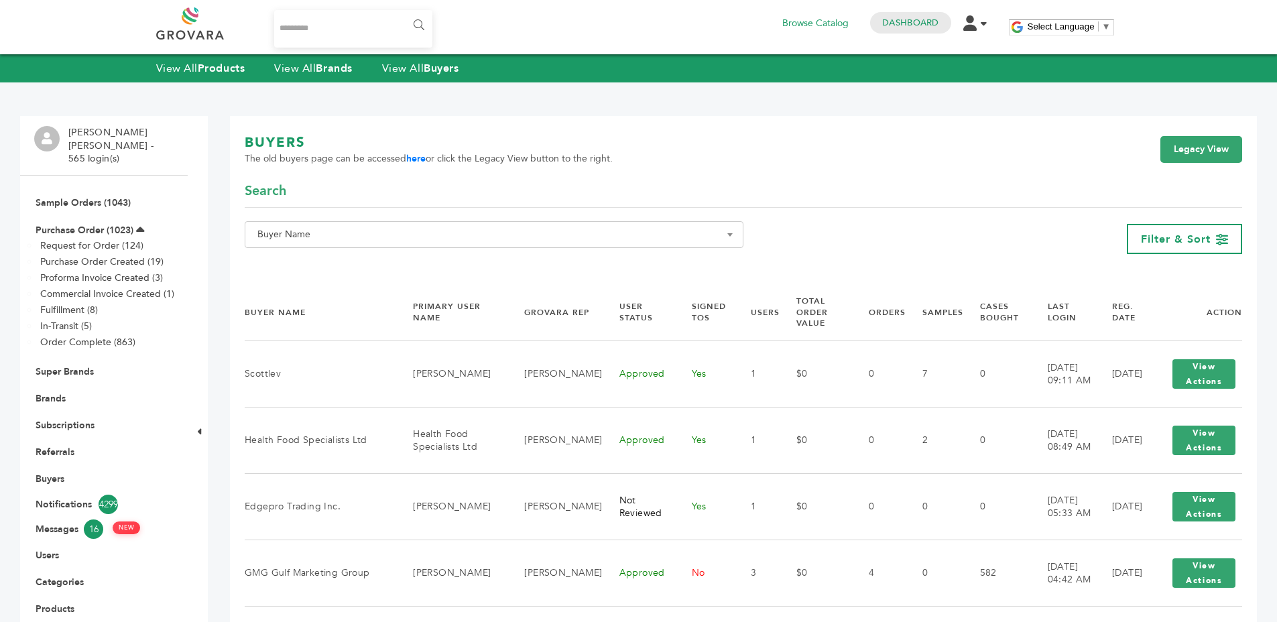
click at [271, 239] on span "Buyer Name" at bounding box center [494, 234] width 484 height 19
click at [281, 255] on input "Search" at bounding box center [494, 259] width 492 height 17
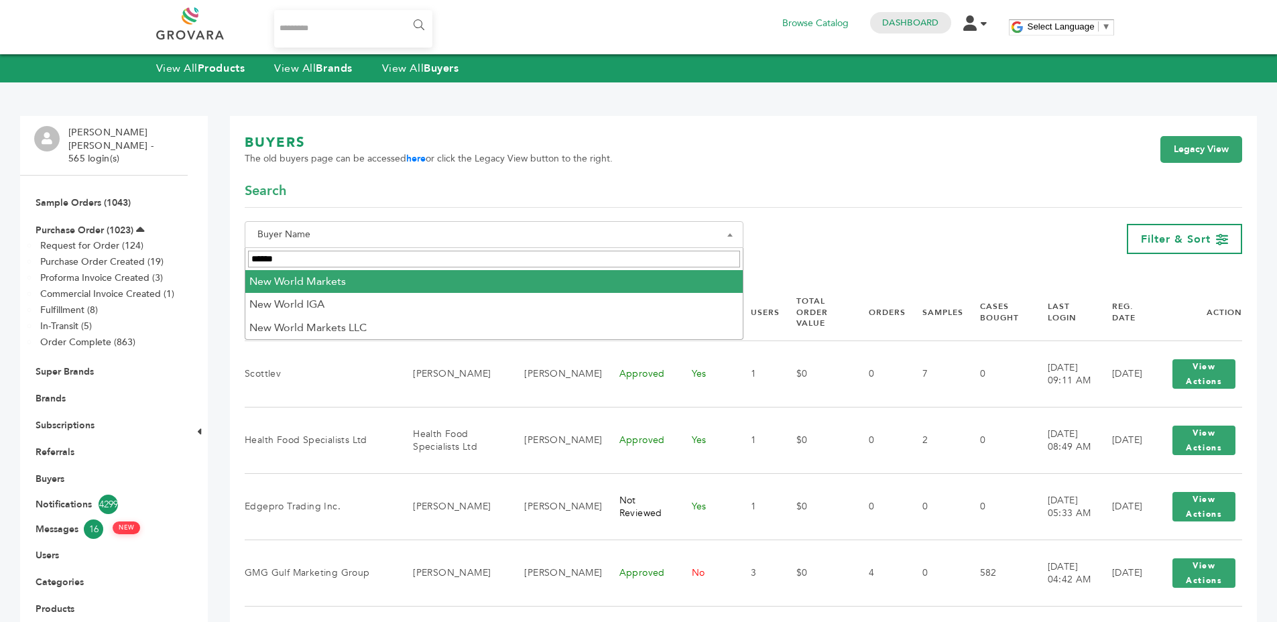
type input "******"
select select "**********"
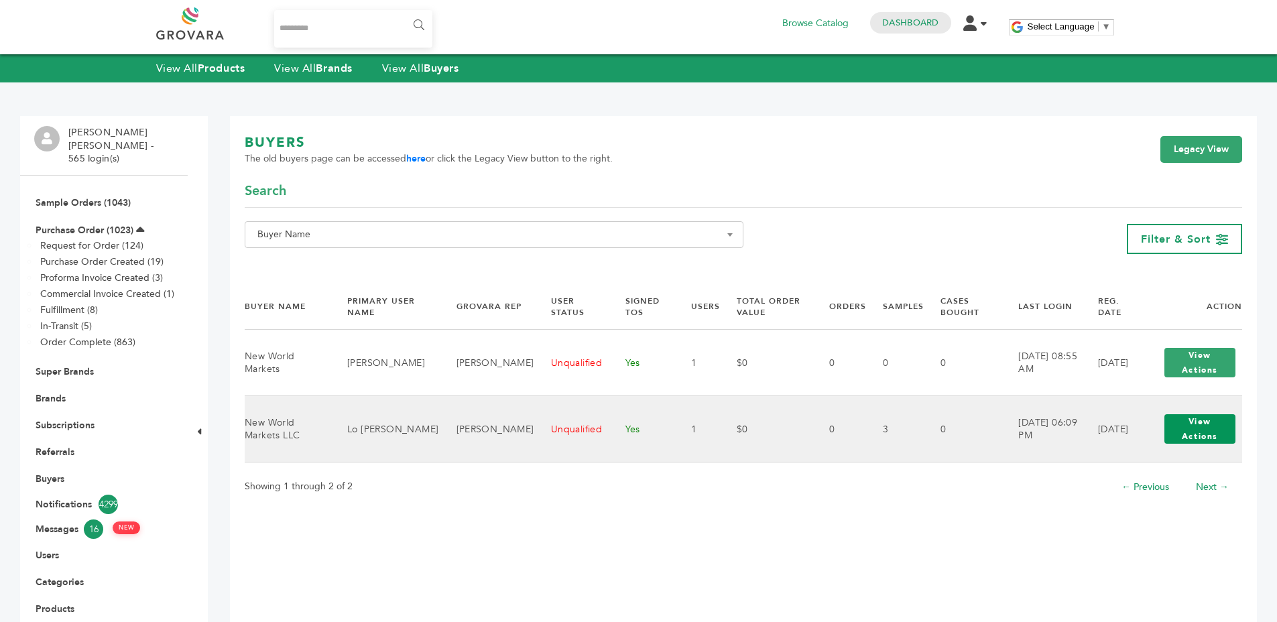
click at [1211, 421] on button "View Actions" at bounding box center [1199, 428] width 71 height 29
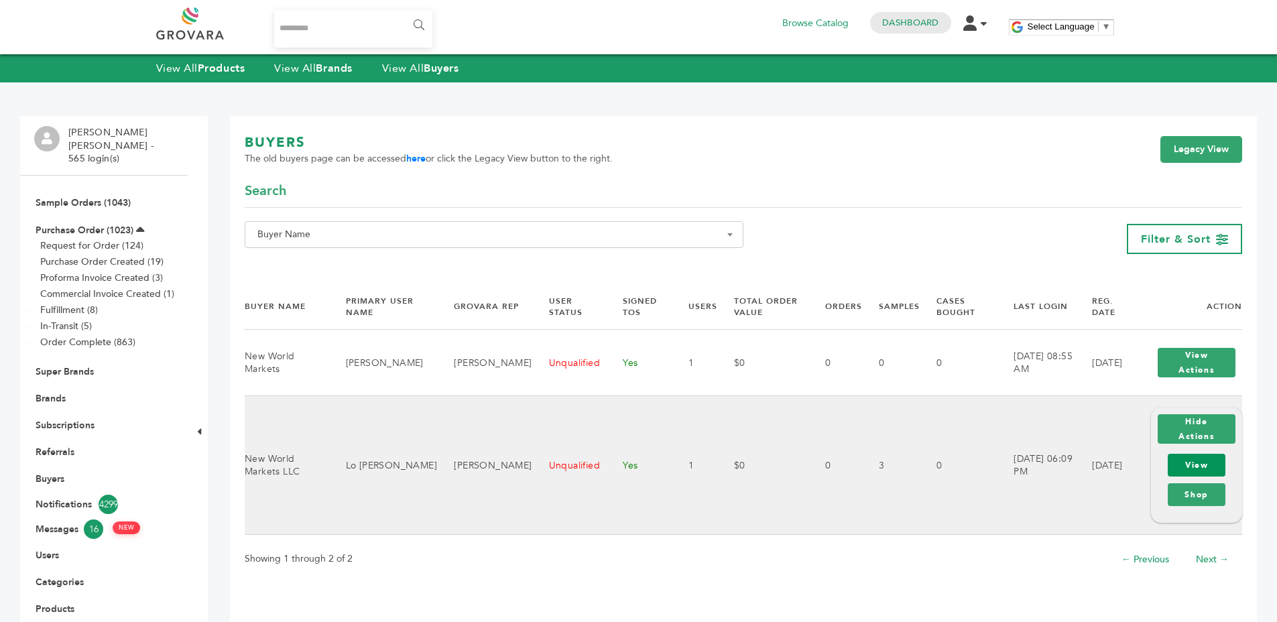
click at [1194, 471] on link "View" at bounding box center [1197, 465] width 58 height 23
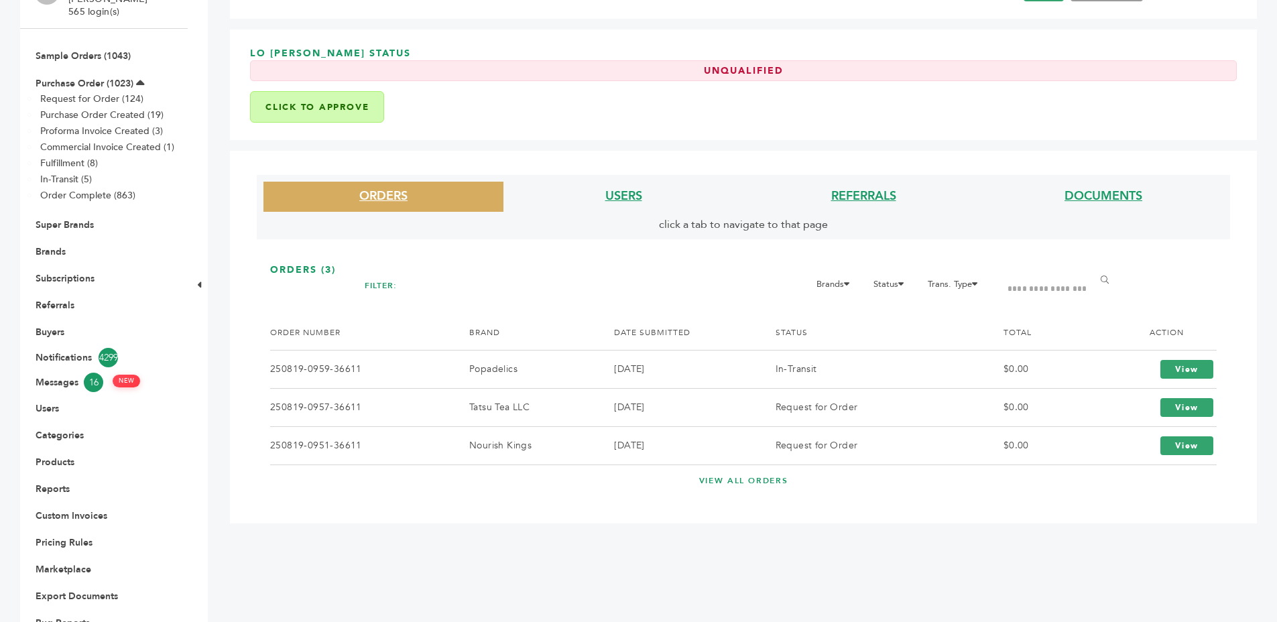
scroll to position [163, 0]
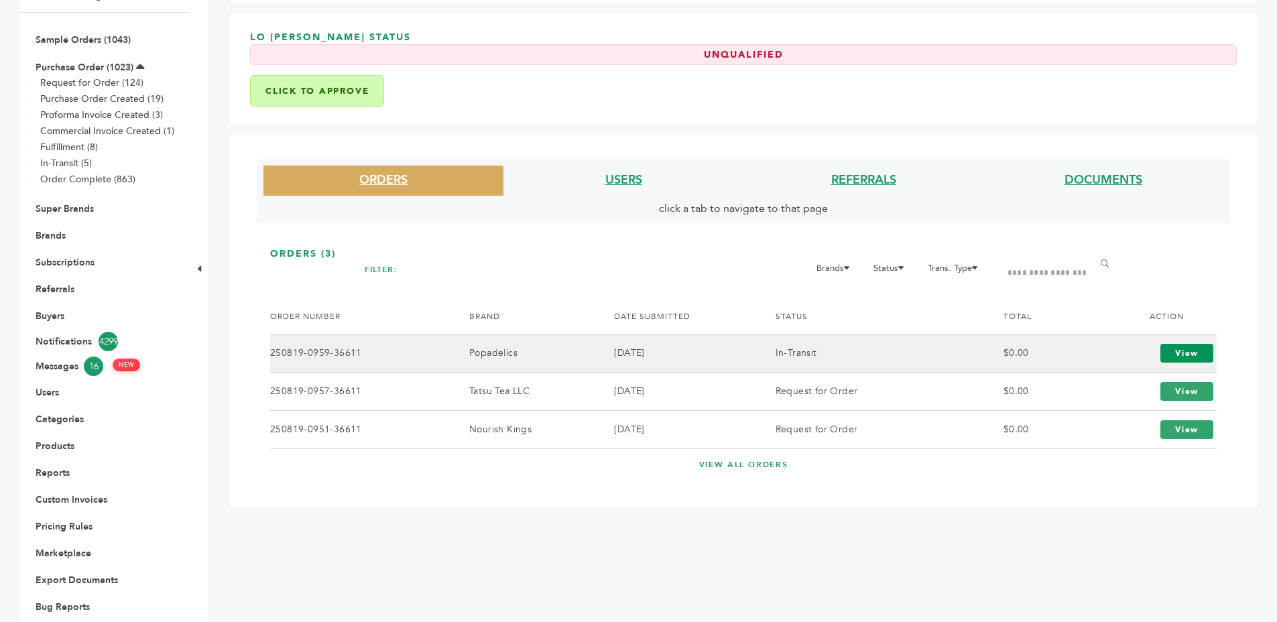
click at [1171, 355] on link "View" at bounding box center [1186, 353] width 53 height 19
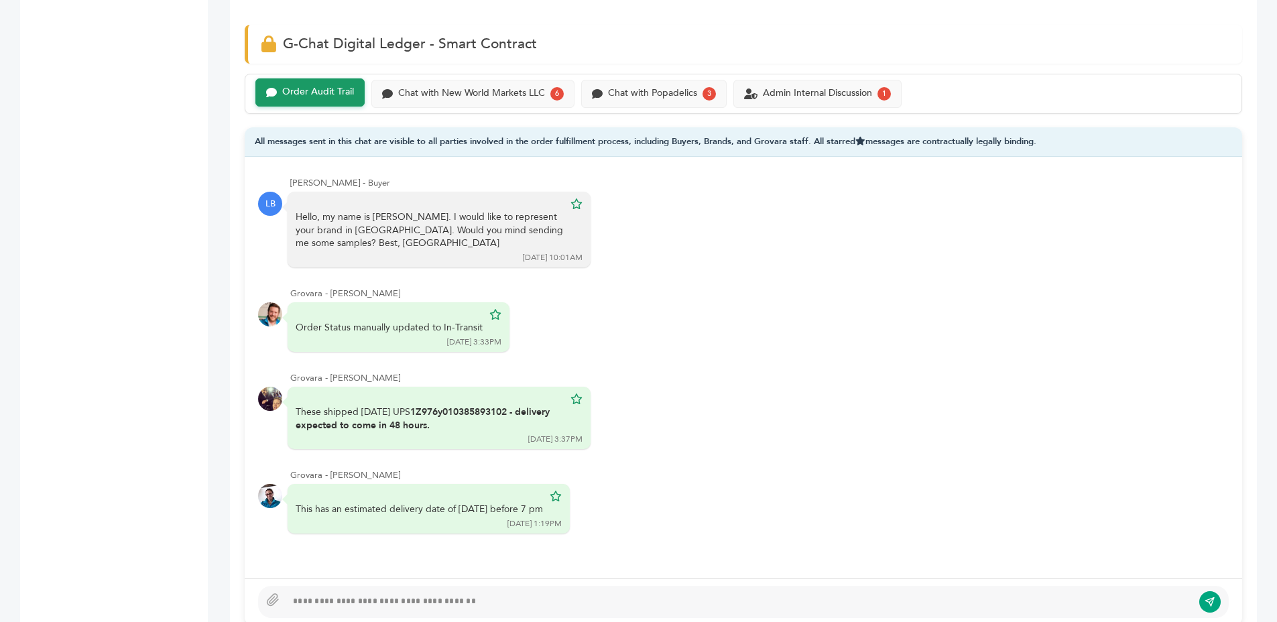
scroll to position [46, 0]
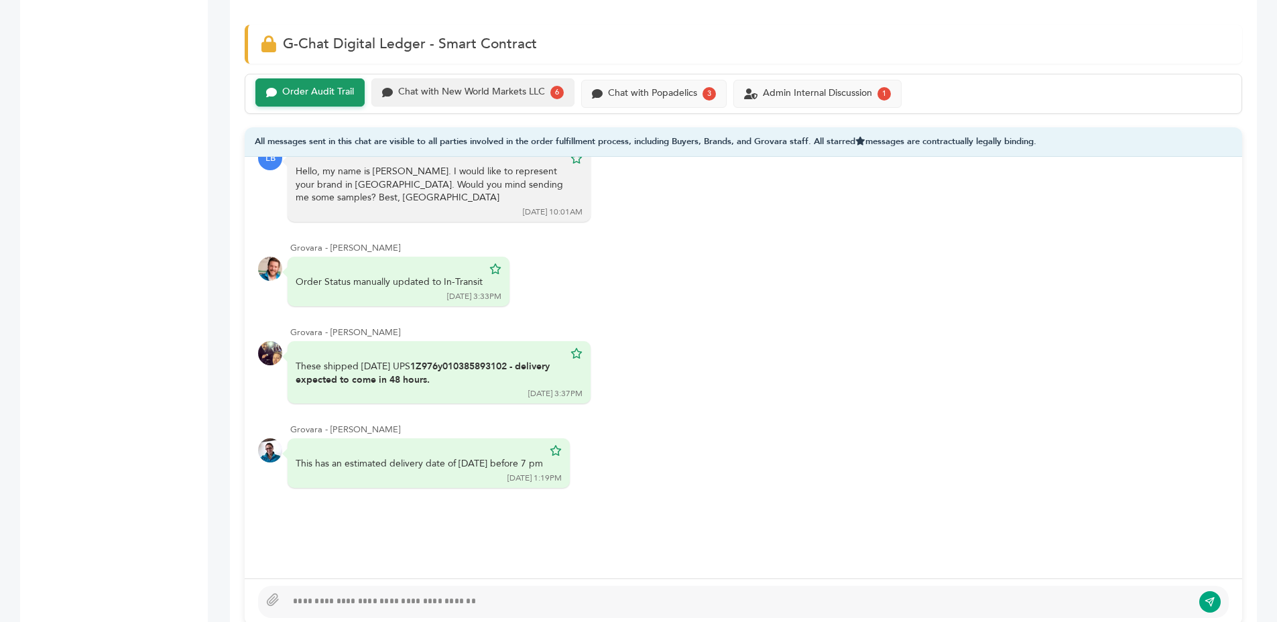
click at [428, 104] on div "Chat with New World Markets LLC 6" at bounding box center [472, 92] width 203 height 28
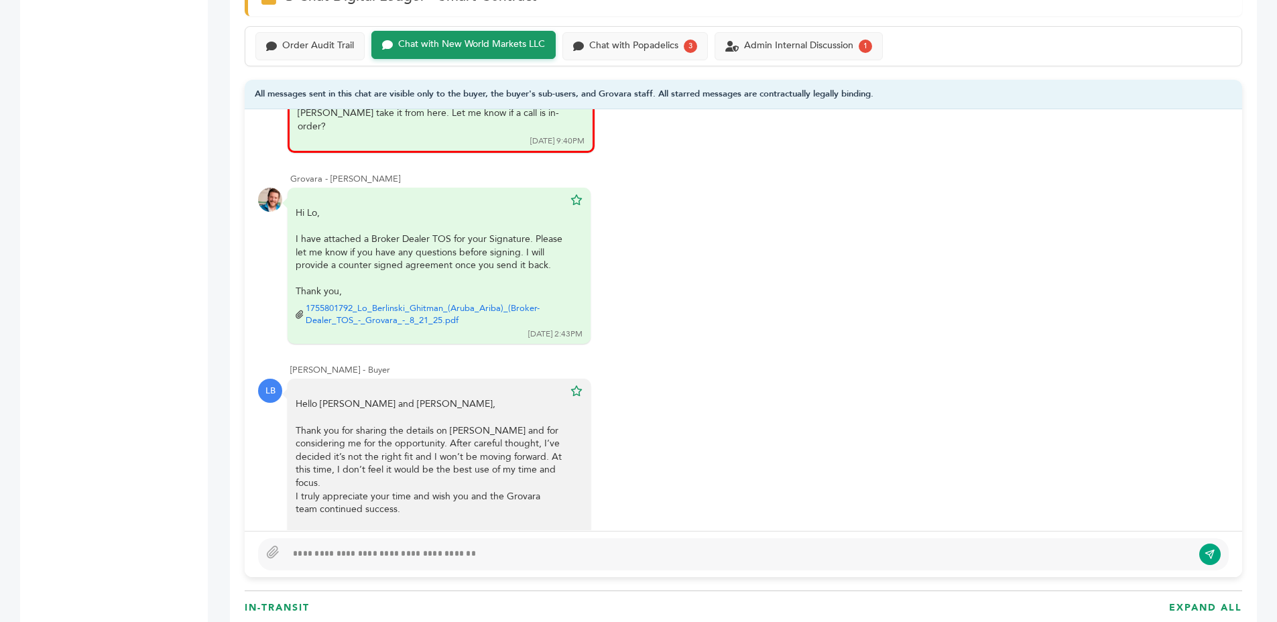
scroll to position [848, 0]
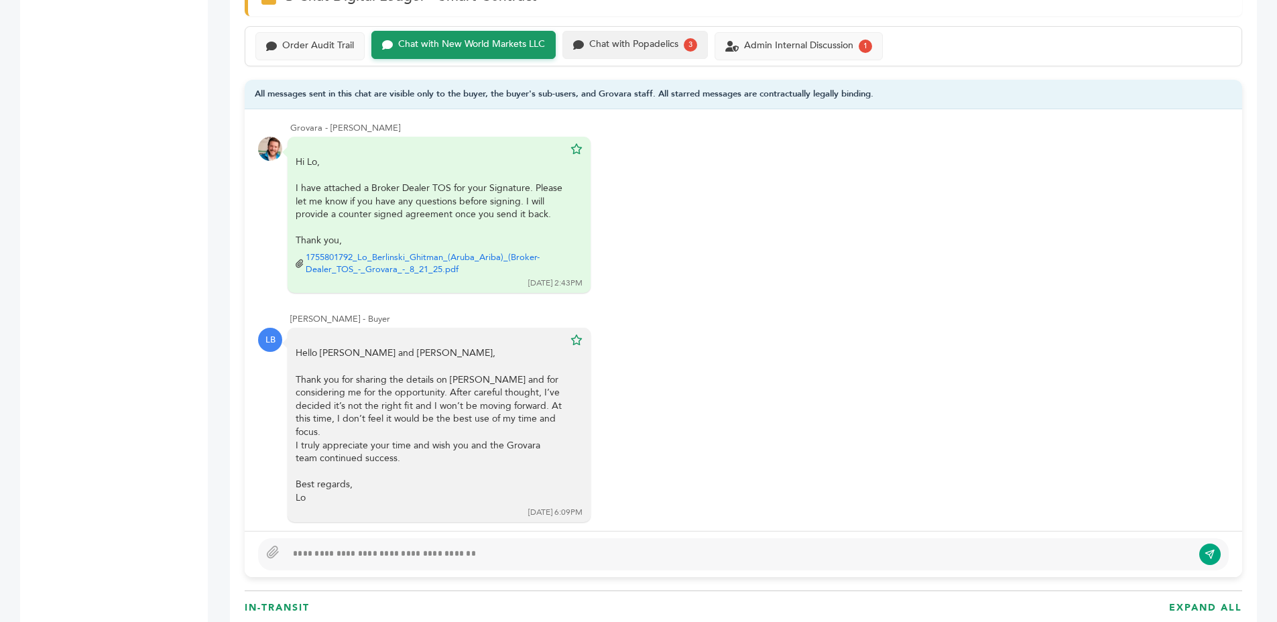
click at [578, 55] on div "Chat with Popadelics 3" at bounding box center [634, 45] width 145 height 28
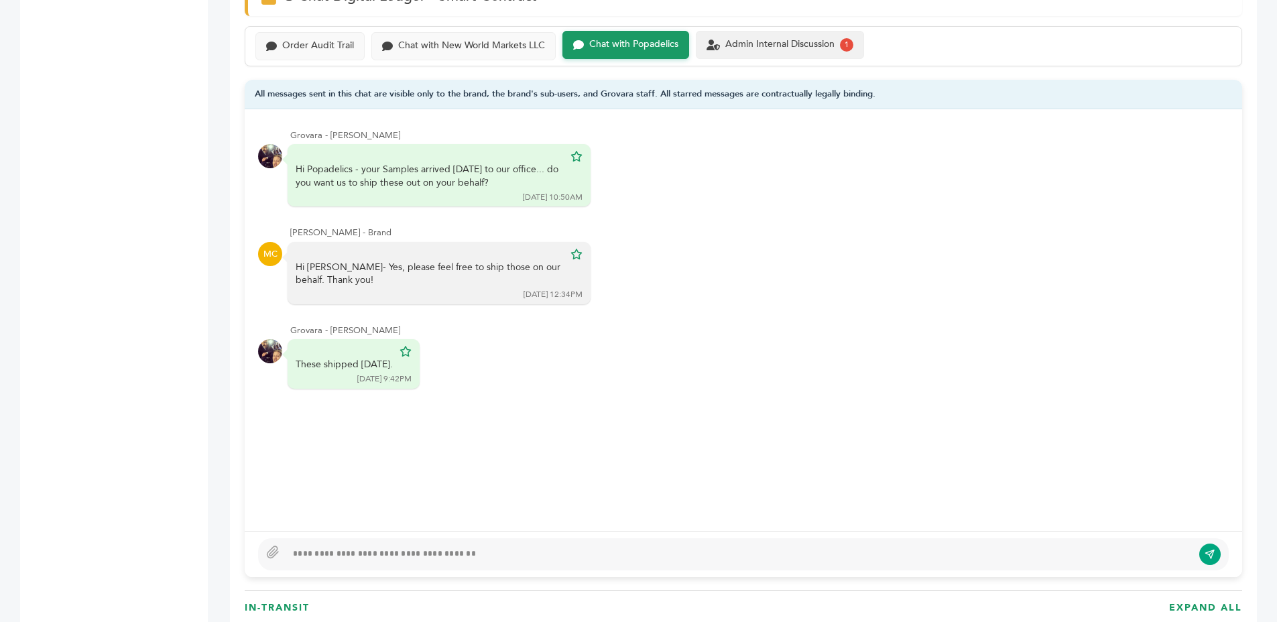
click at [727, 44] on div "Admin Internal Discussion" at bounding box center [779, 44] width 109 height 11
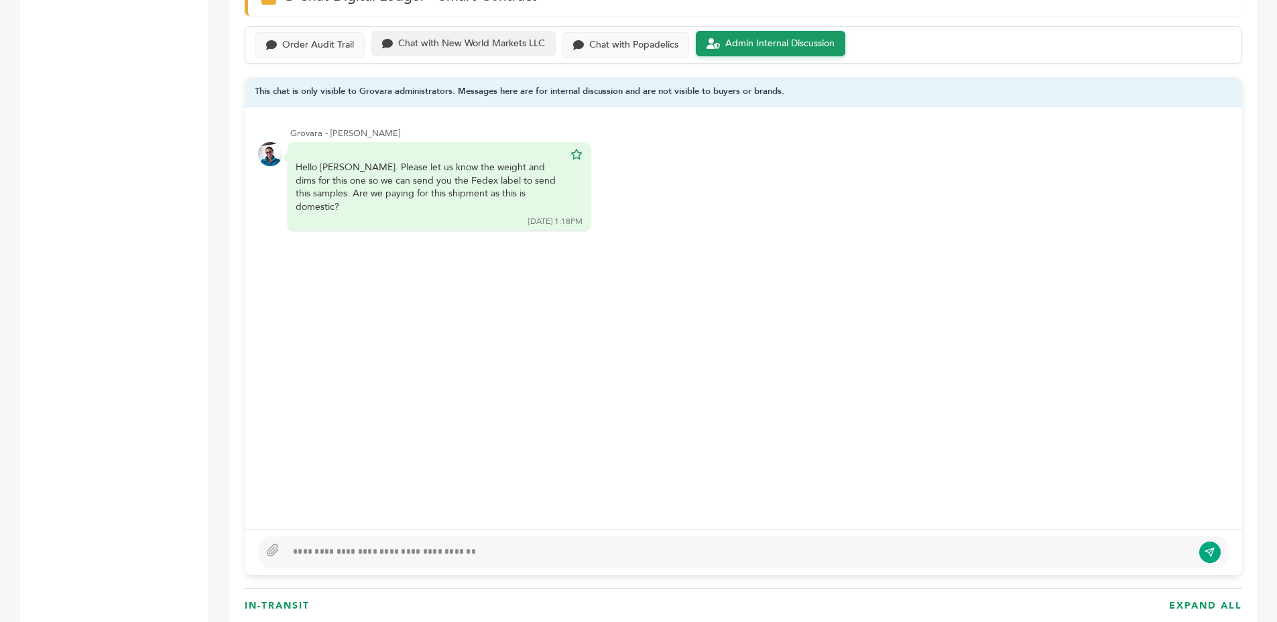
click at [452, 39] on div "Chat with New World Markets LLC" at bounding box center [471, 43] width 147 height 11
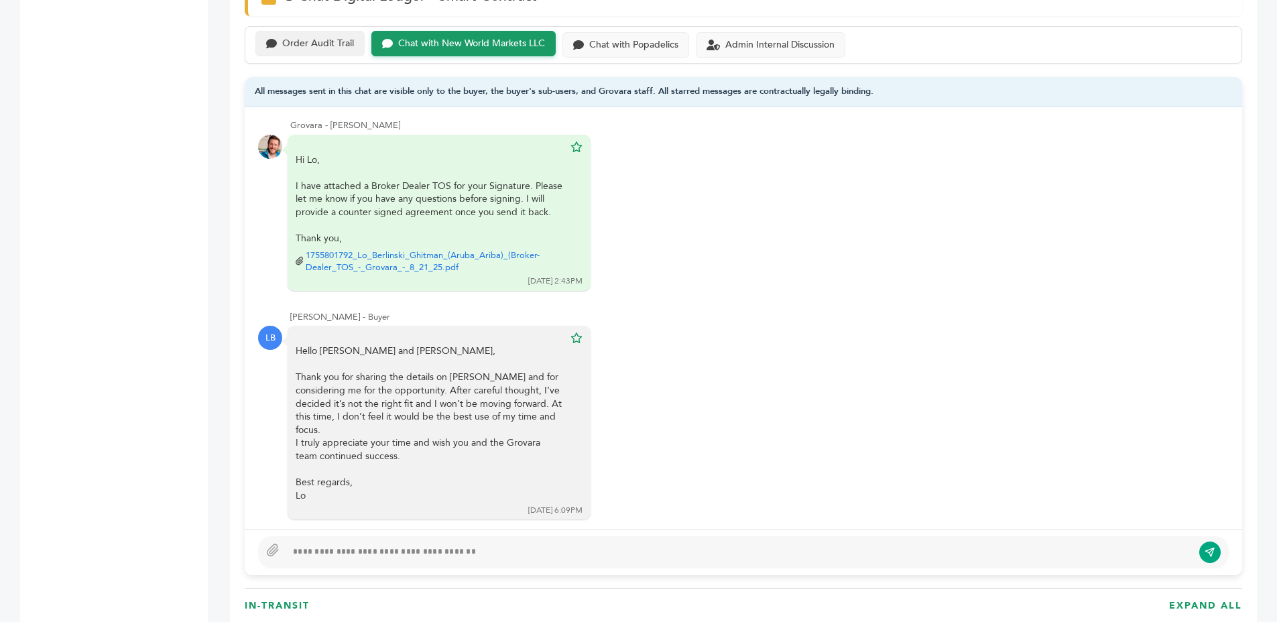
click at [292, 55] on div "Order Audit Trail" at bounding box center [309, 44] width 109 height 26
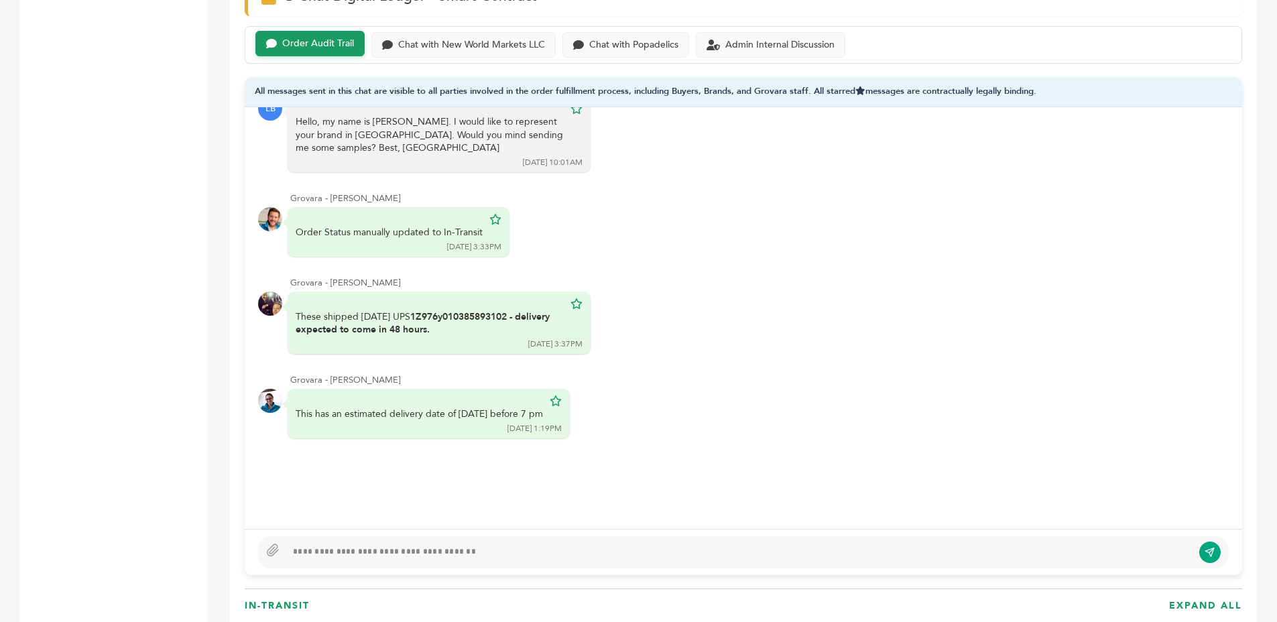
scroll to position [944, 0]
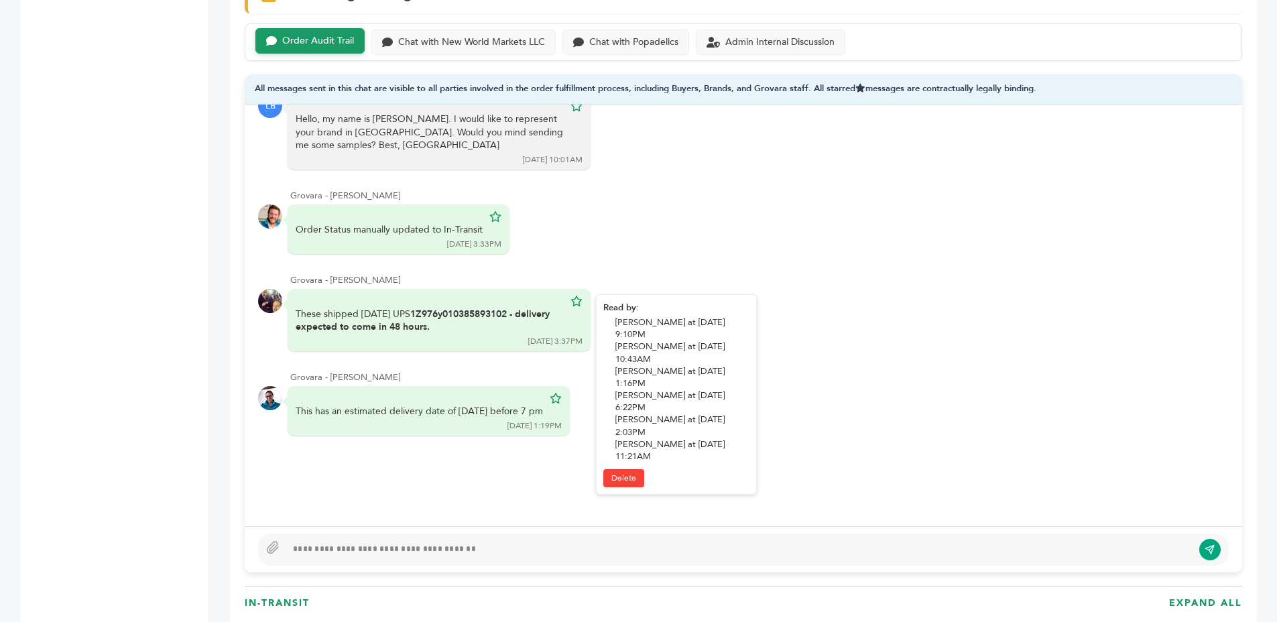
click at [332, 308] on div "These shipped today UPS 1Z976y010385893102 - delivery expected to come in 48 ho…" at bounding box center [430, 321] width 268 height 26
drag, startPoint x: 332, startPoint y: 308, endPoint x: 482, endPoint y: 316, distance: 150.4
click at [341, 308] on div "These shipped today UPS 1Z976y010385893102 - delivery expected to come in 48 ho…" at bounding box center [430, 321] width 268 height 26
click at [483, 316] on b "1Z976y010385893102 - delivery expected to come in 48 hours." at bounding box center [423, 321] width 254 height 26
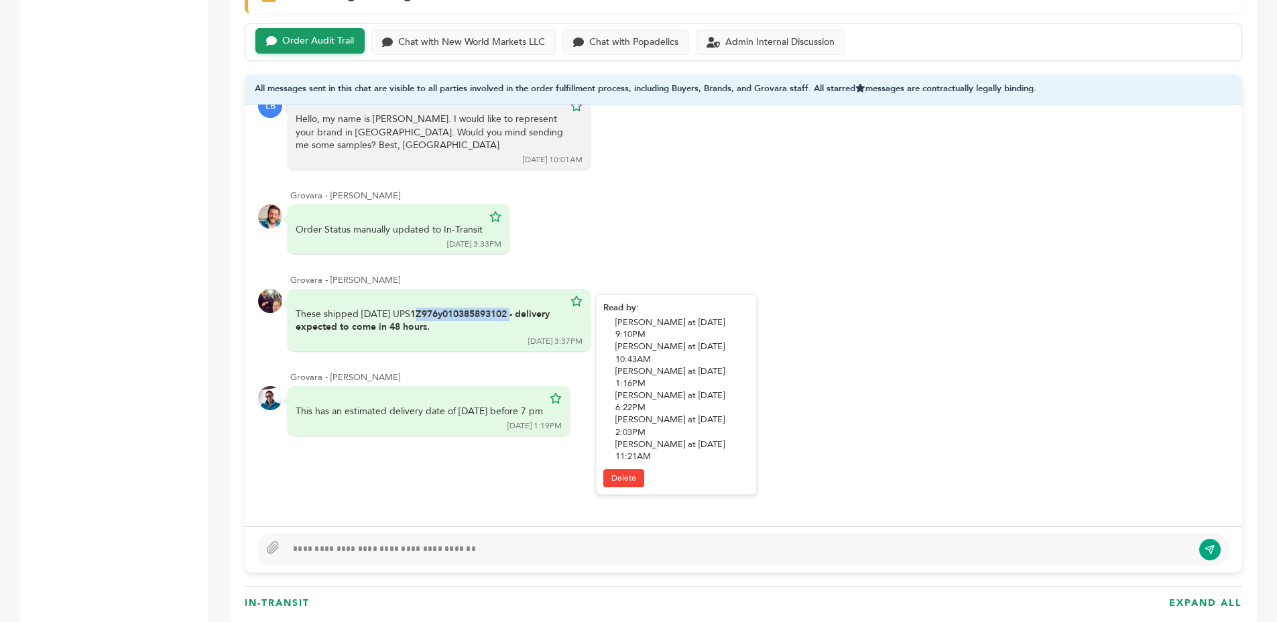
click at [483, 316] on b "1Z976y010385893102 - delivery expected to come in 48 hours." at bounding box center [423, 321] width 254 height 26
click at [480, 318] on b "1Z976y010385893102 - delivery expected to come in 48 hours." at bounding box center [423, 321] width 254 height 26
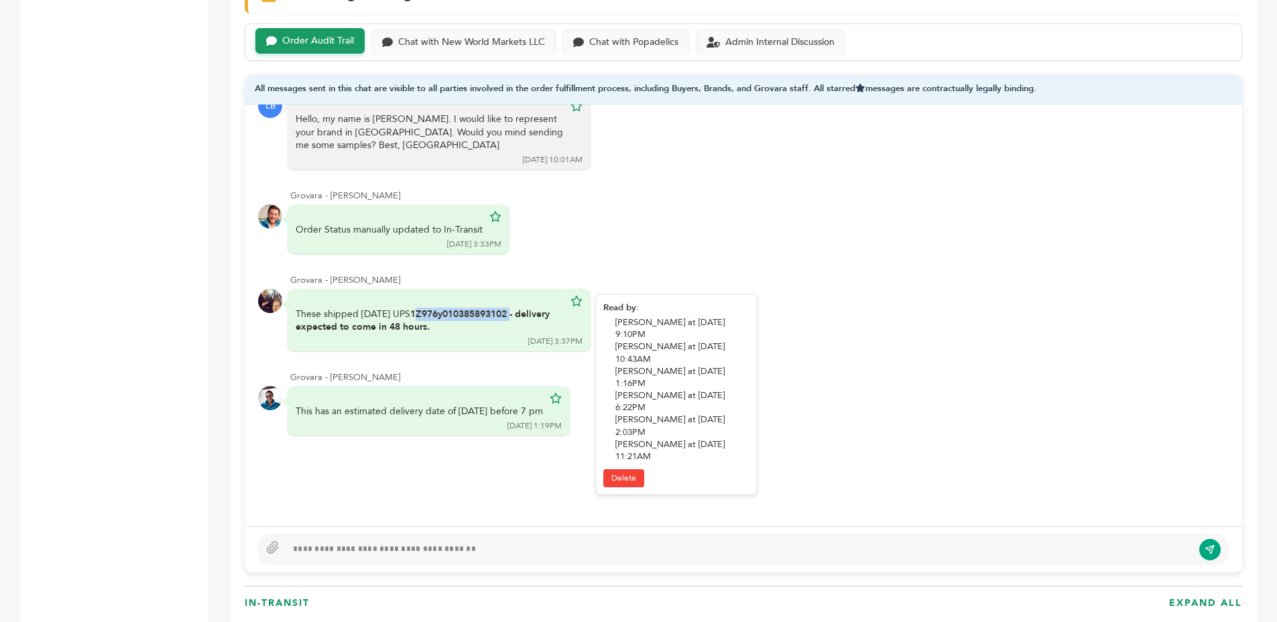
click at [479, 320] on div "These shipped today UPS 1Z976y010385893102 - delivery expected to come in 48 ho…" at bounding box center [430, 321] width 268 height 26
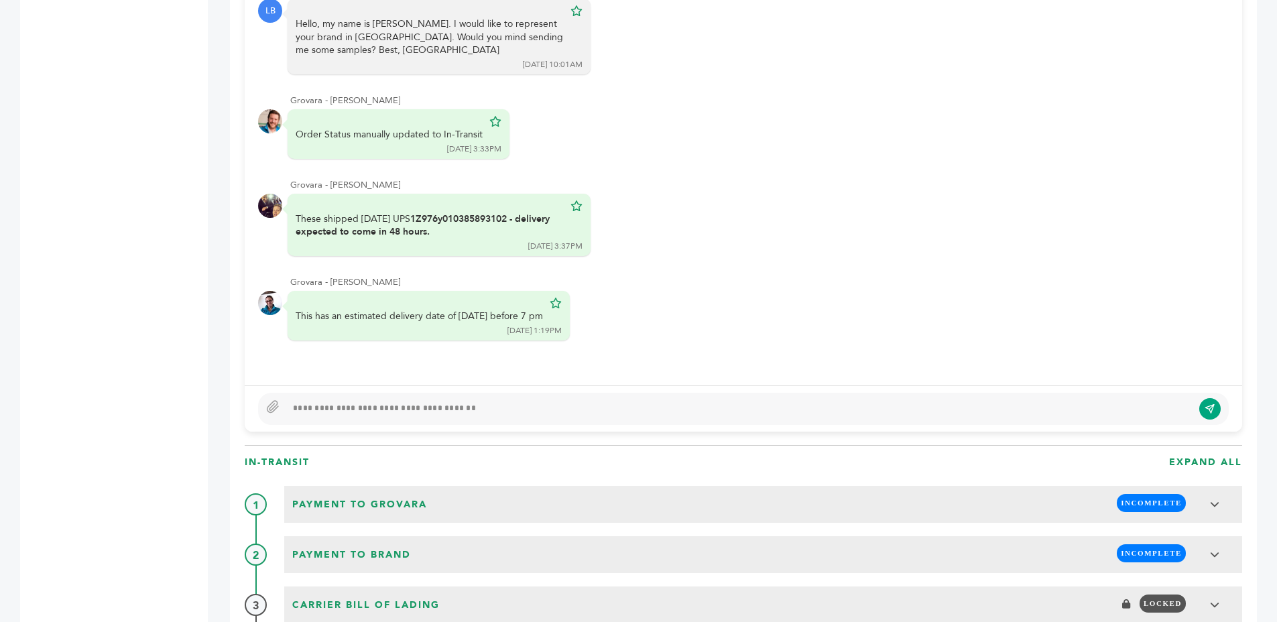
scroll to position [739, 0]
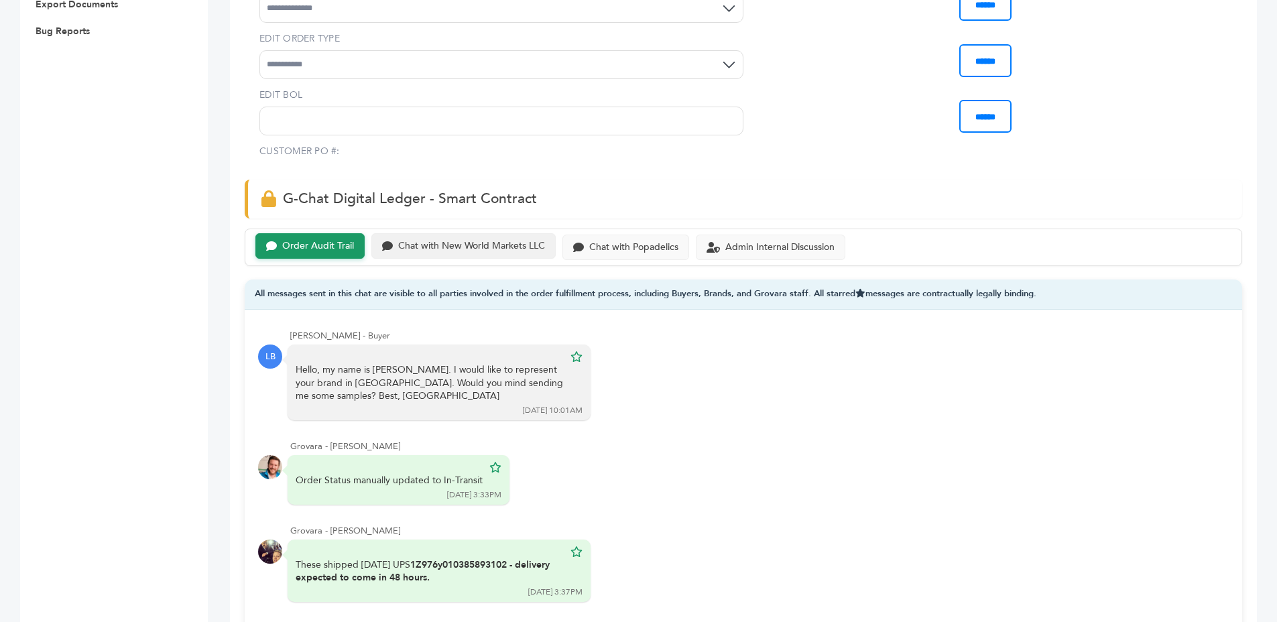
click at [409, 236] on div "Chat with New World Markets LLC" at bounding box center [463, 246] width 184 height 26
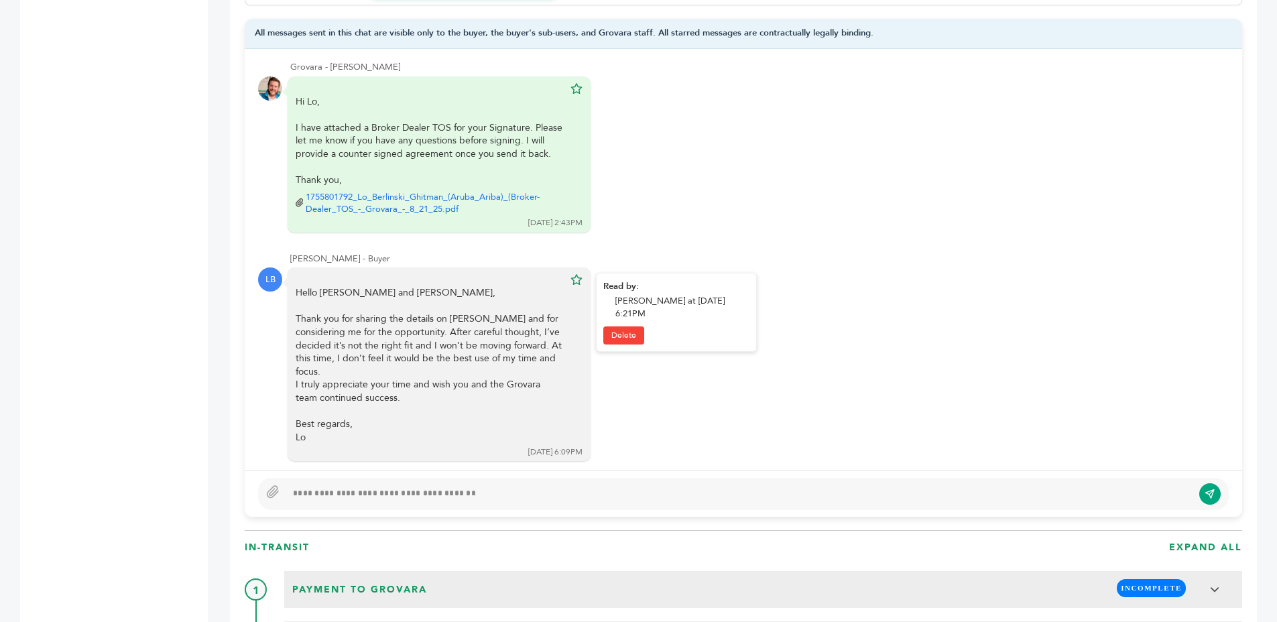
scroll to position [1014, 0]
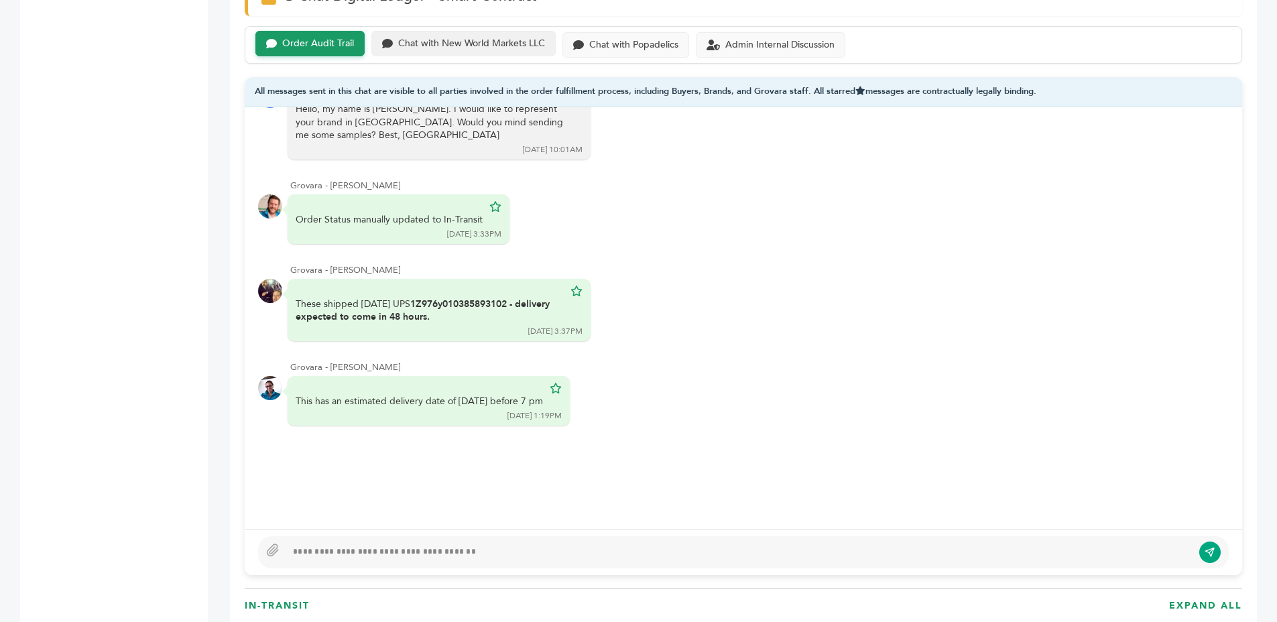
click at [440, 56] on div "Chat with New World Markets LLC" at bounding box center [463, 44] width 184 height 26
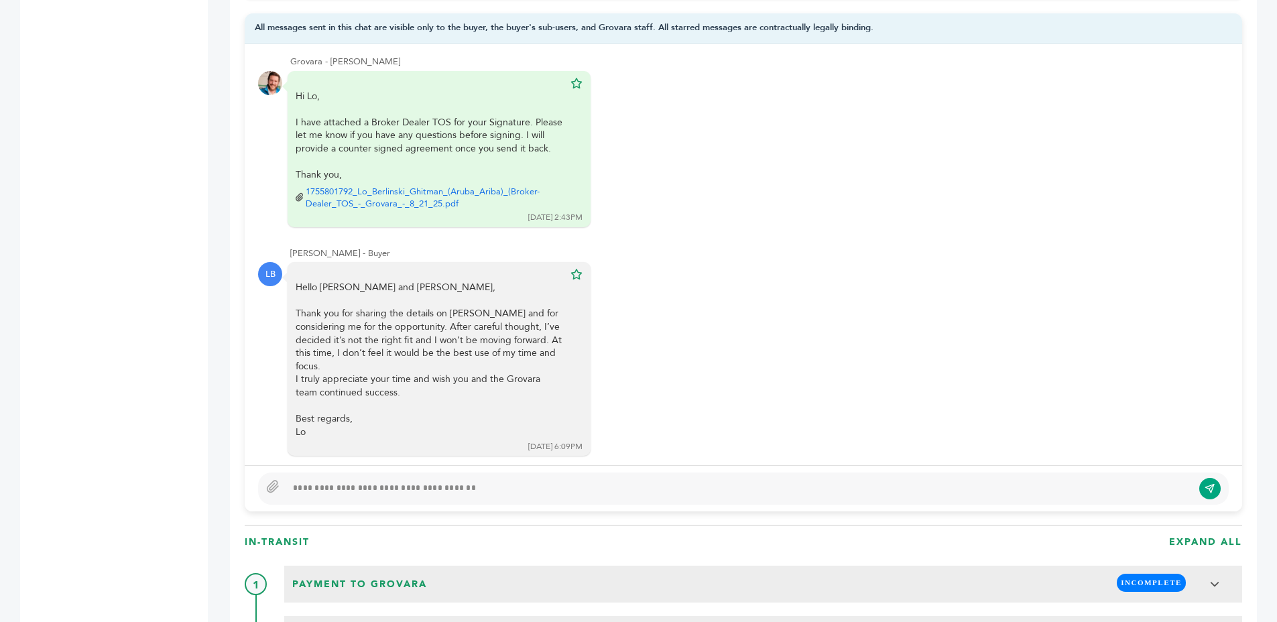
scroll to position [998, 0]
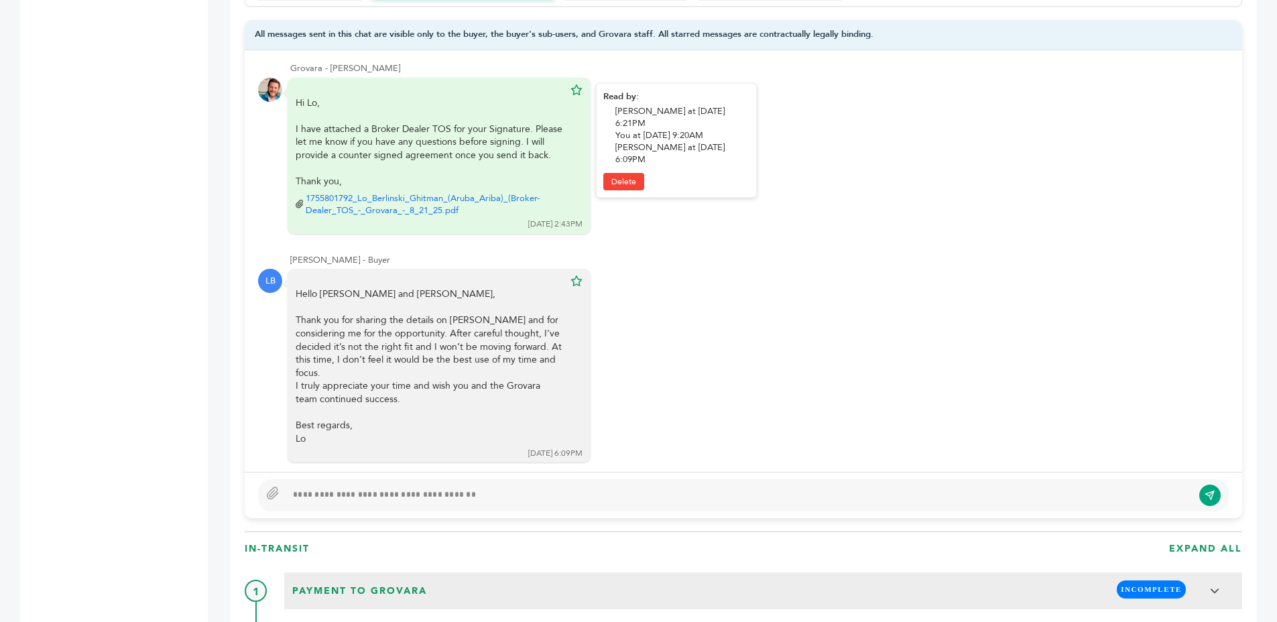
click at [400, 194] on link "1755801792_Lo_Berlinski_Ghitman_(Aruba_Ariba)_(Broker-Dealer_TOS_-_Grovara_-_8_…" at bounding box center [435, 204] width 258 height 24
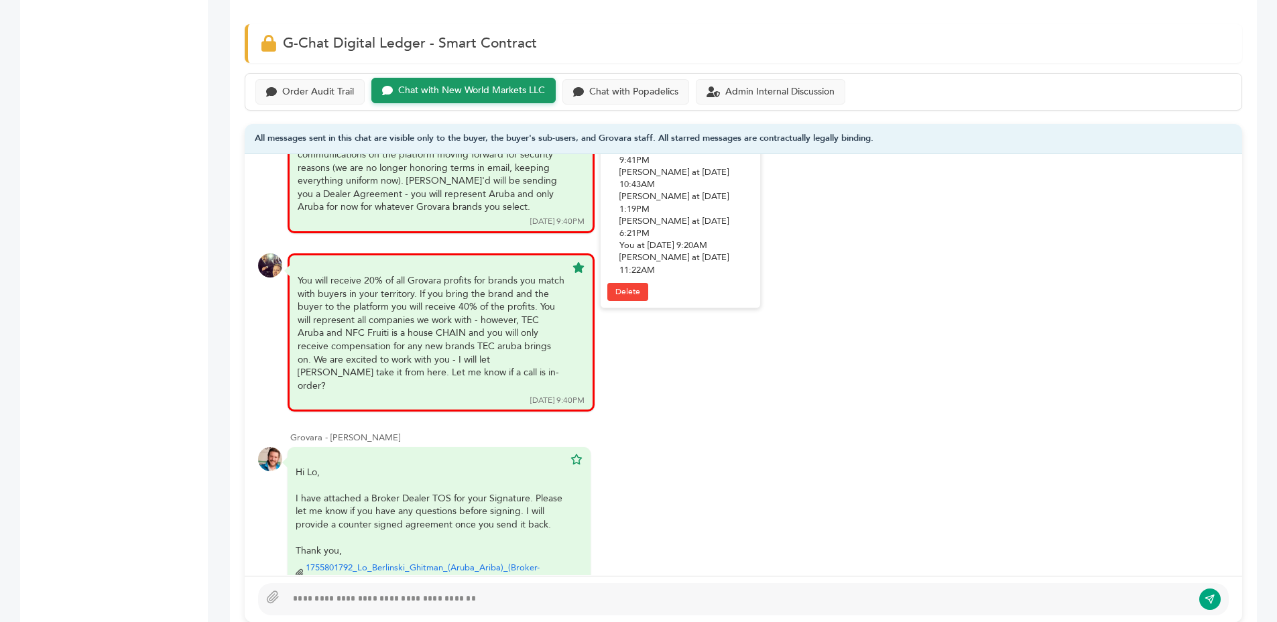
scroll to position [586, 0]
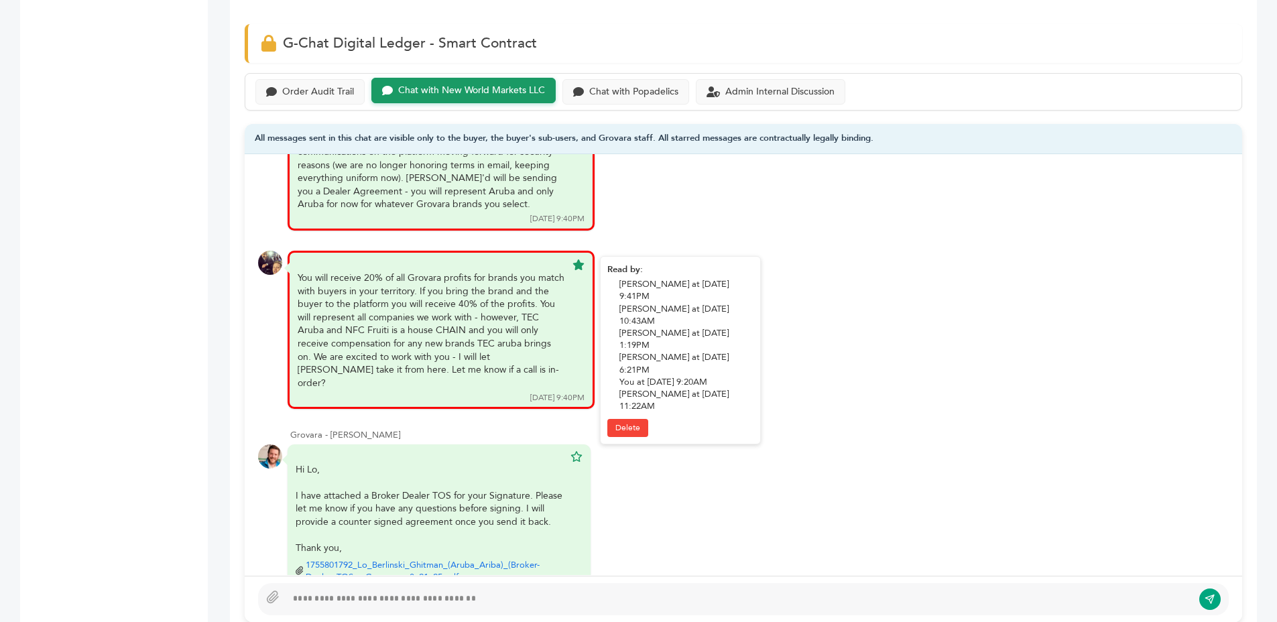
click at [497, 310] on div "You will receive 20% of all Grovara profits for brands you match with buyers in…" at bounding box center [432, 330] width 268 height 118
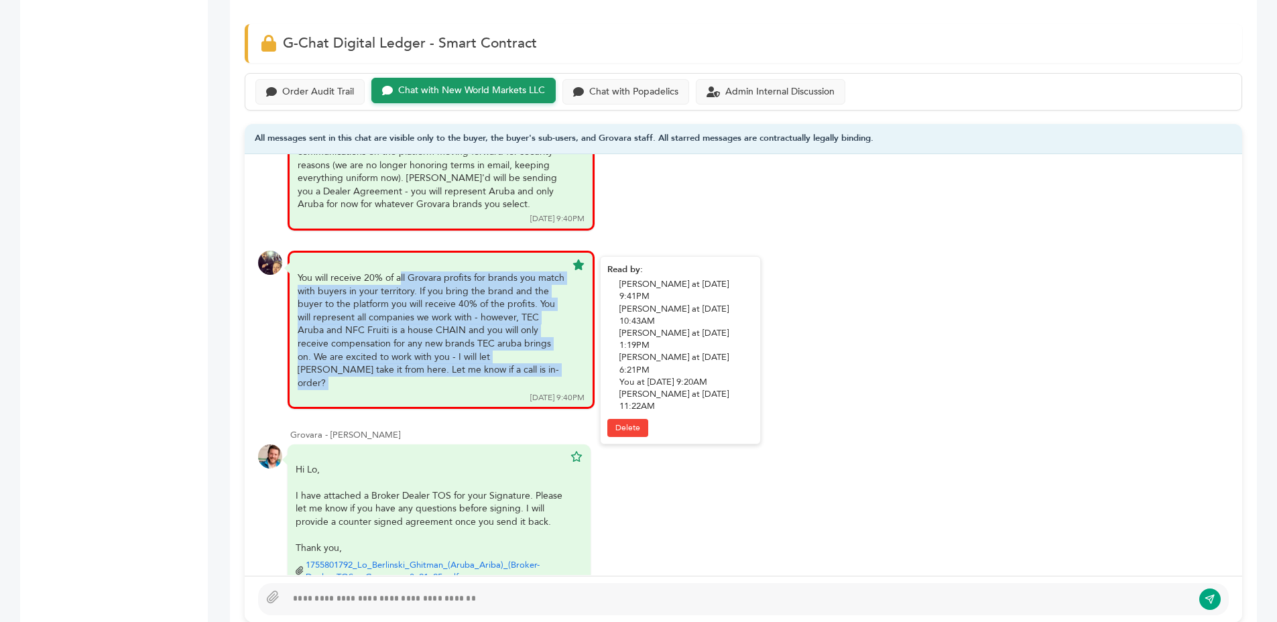
click at [497, 310] on div "You will receive 20% of all Grovara profits for brands you match with buyers in…" at bounding box center [432, 330] width 268 height 118
click at [491, 335] on div "You will receive 20% of all Grovara profits for brands you match with buyers in…" at bounding box center [432, 330] width 268 height 118
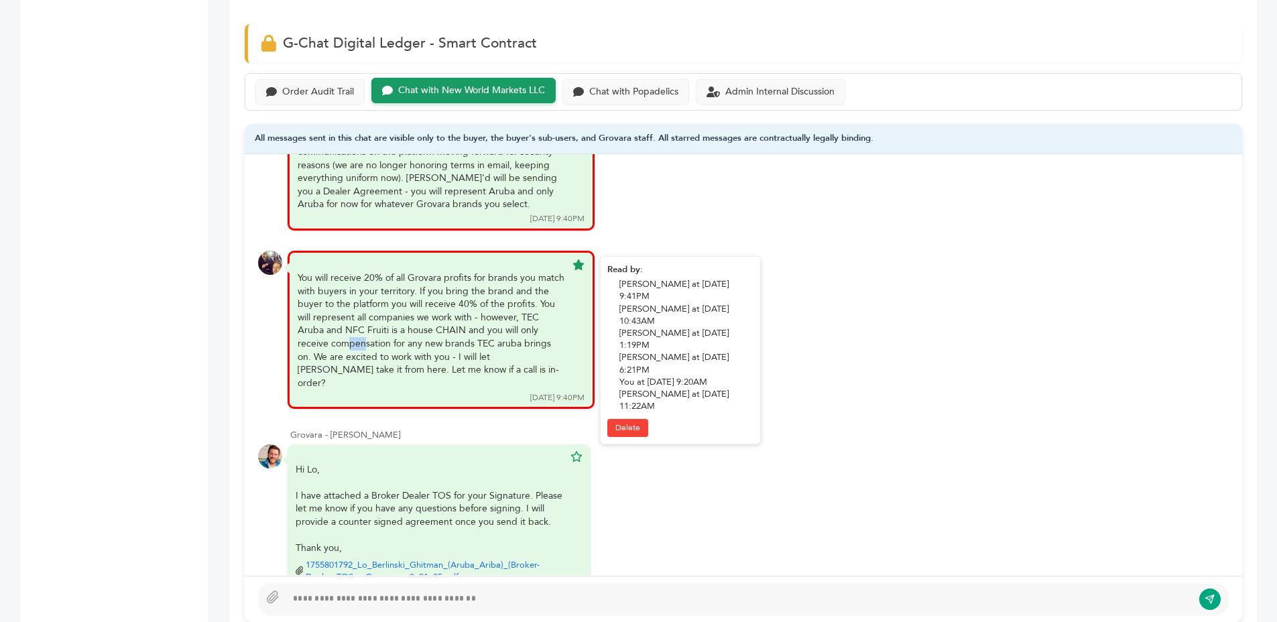
click at [491, 335] on div "You will receive 20% of all Grovara profits for brands you match with buyers in…" at bounding box center [432, 330] width 268 height 118
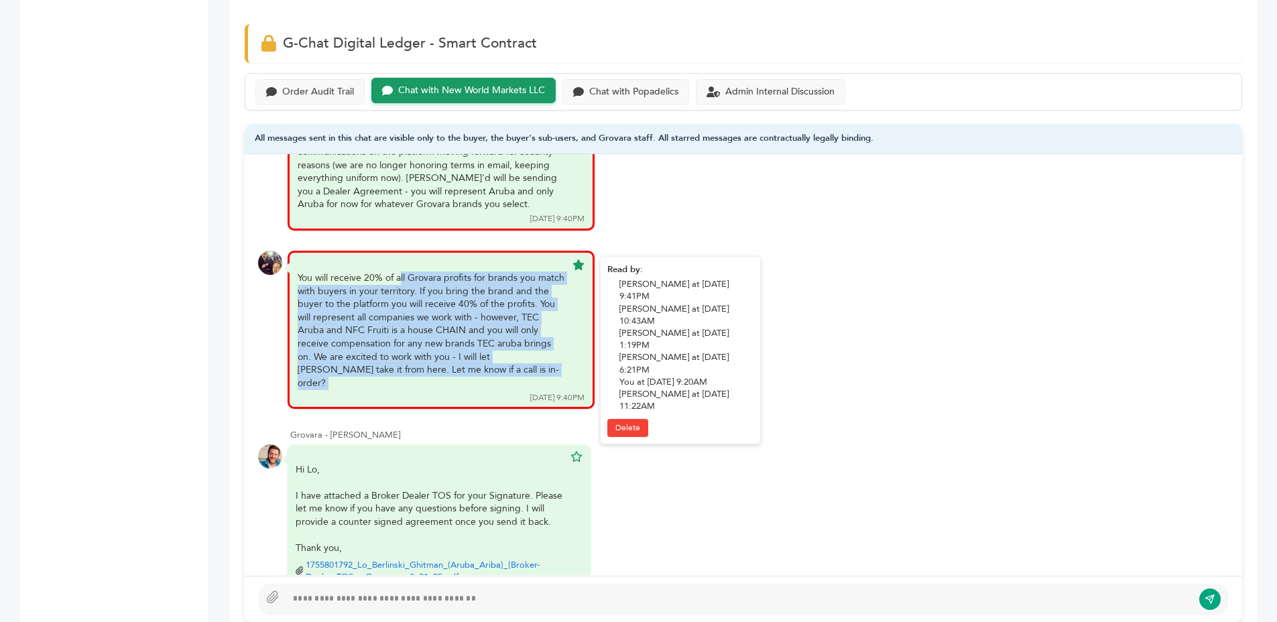
click at [492, 335] on div "You will receive 20% of all Grovara profits for brands you match with buyers in…" at bounding box center [432, 330] width 268 height 118
click at [513, 333] on div "You will receive 20% of all Grovara profits for brands you match with buyers in…" at bounding box center [432, 330] width 268 height 118
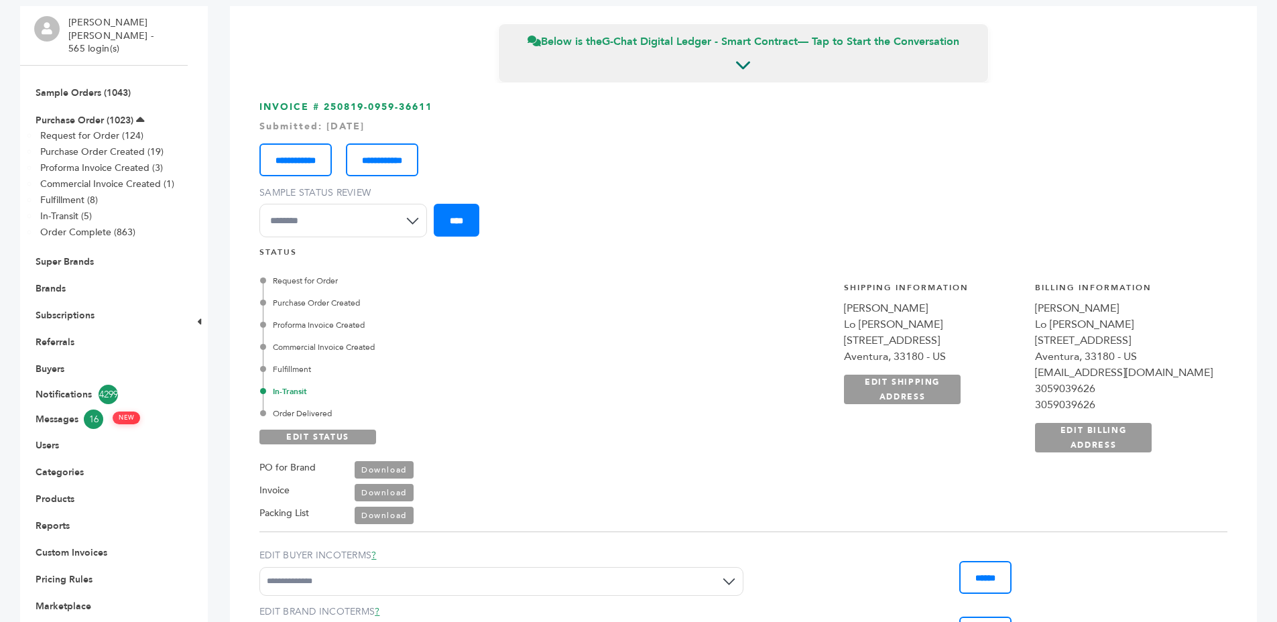
scroll to position [0, 0]
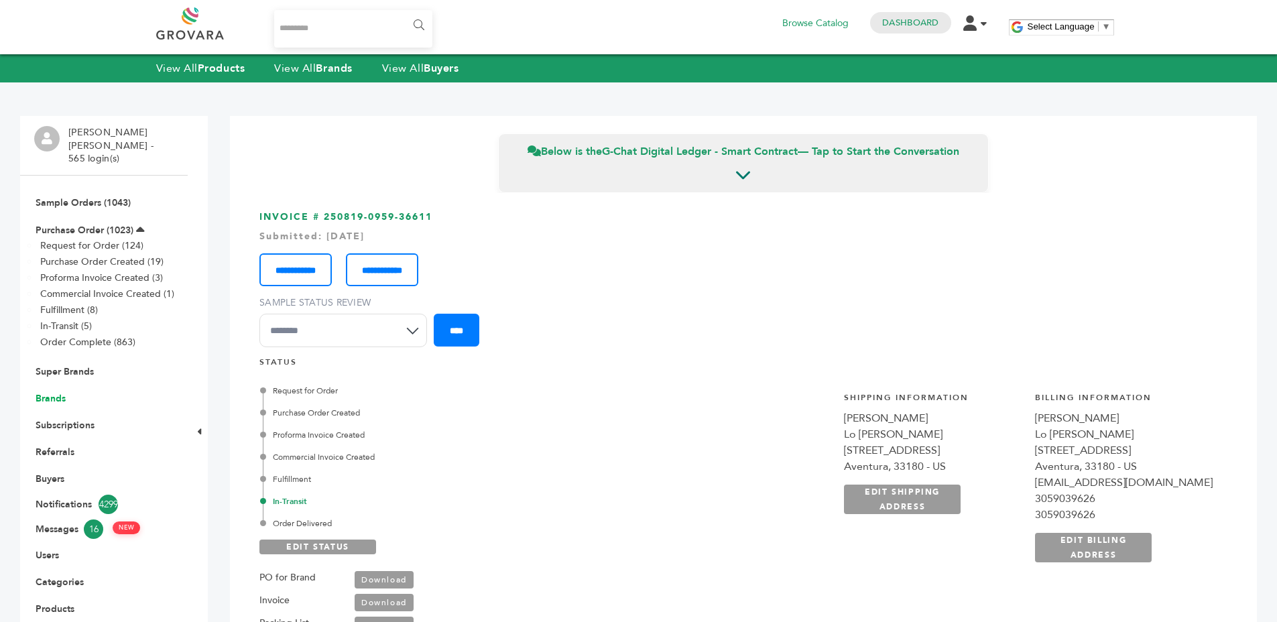
click at [54, 392] on link "Brands" at bounding box center [51, 398] width 30 height 13
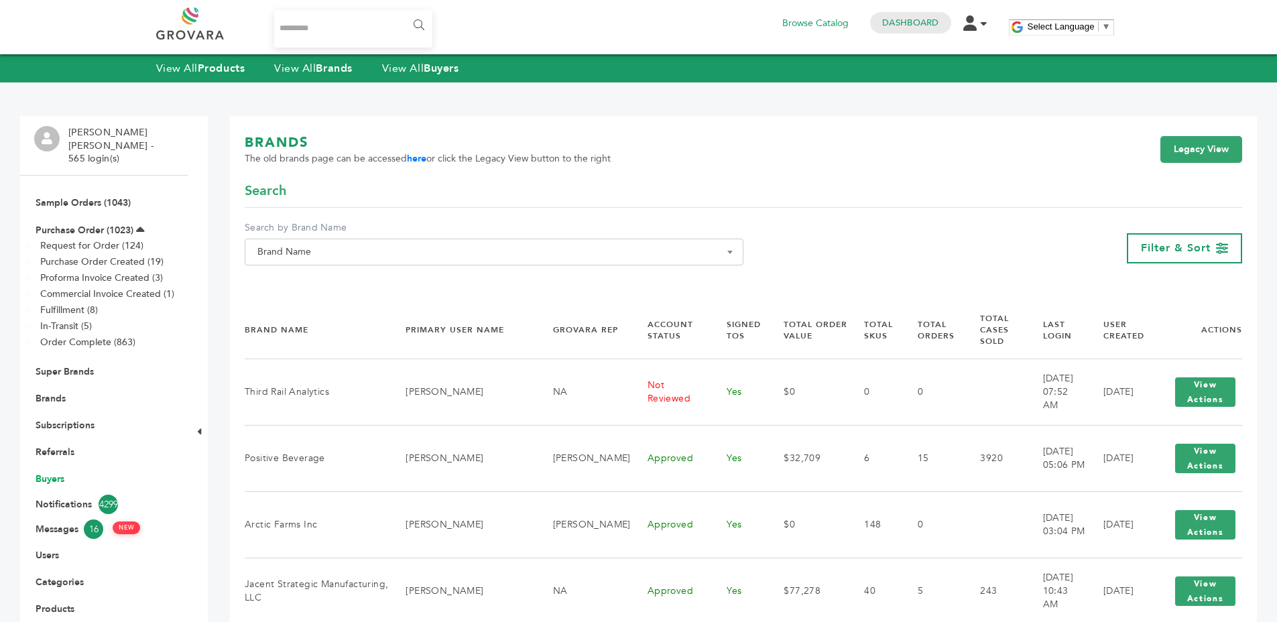
click at [56, 472] on link "Buyers" at bounding box center [50, 478] width 29 height 13
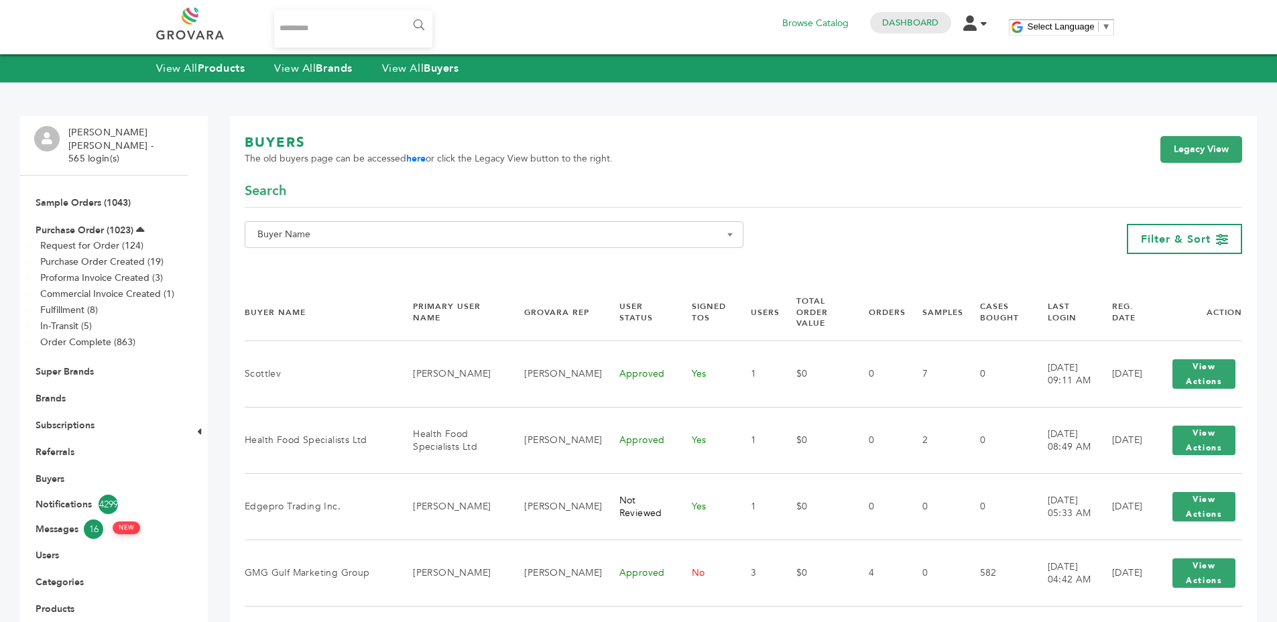
click at [269, 237] on span "Buyer Name" at bounding box center [494, 234] width 484 height 19
click at [276, 257] on input "Search" at bounding box center [494, 259] width 492 height 17
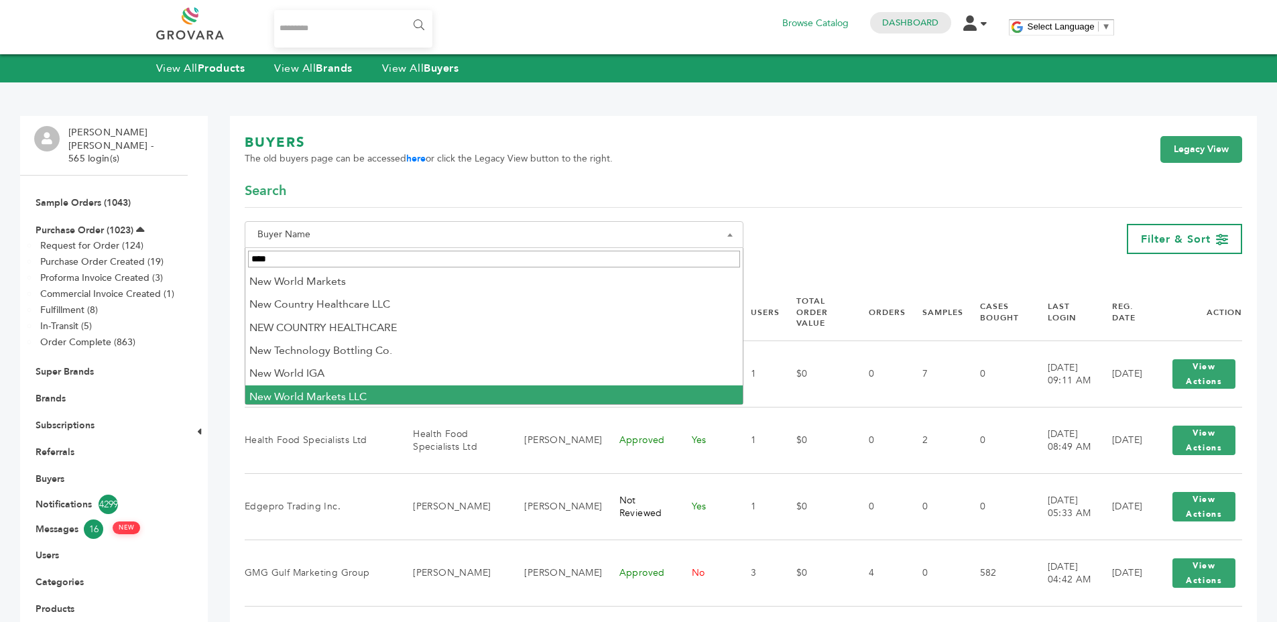
type input "***"
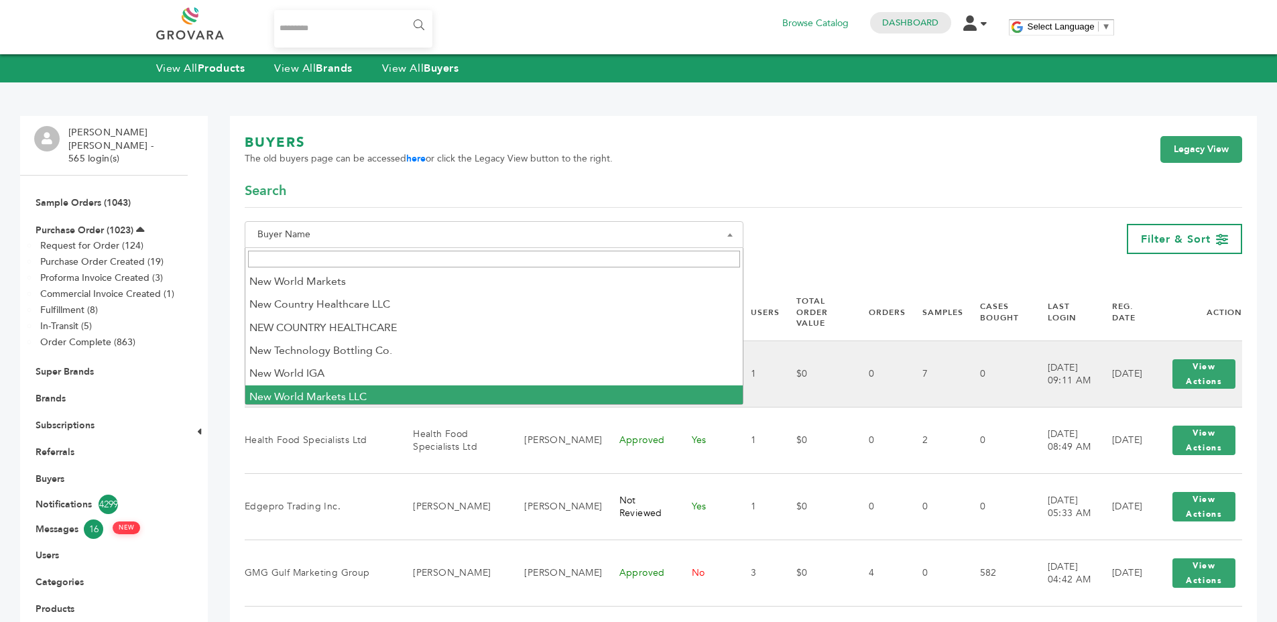
select select "**********"
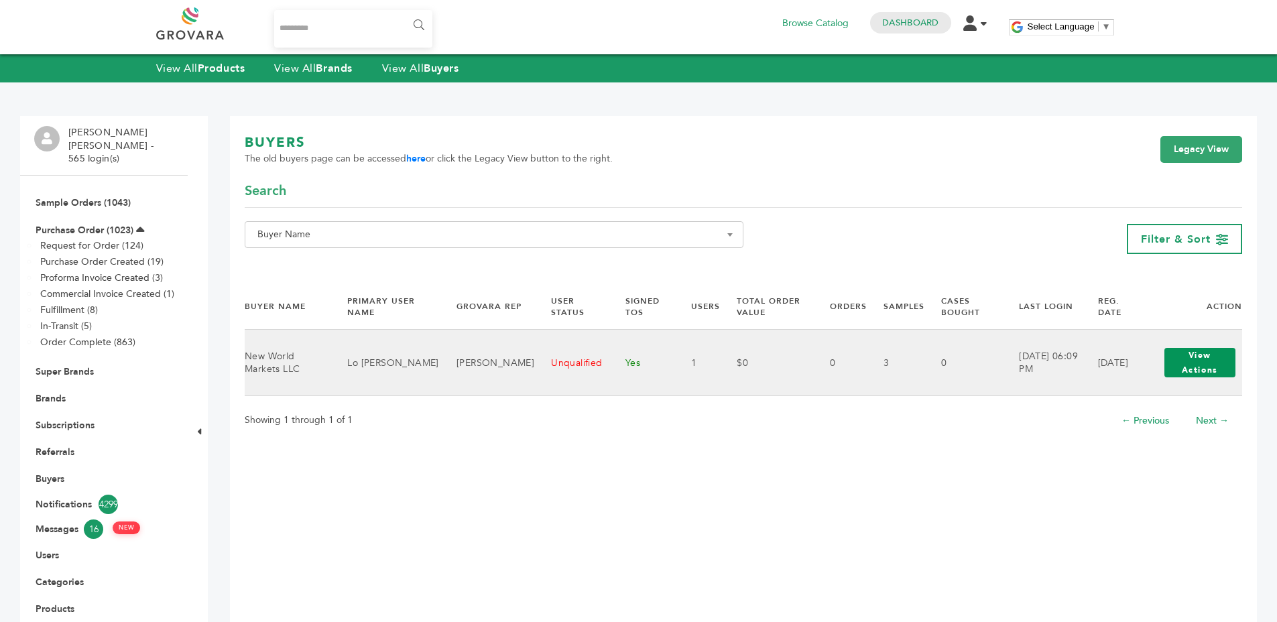
click at [1178, 372] on button "View Actions" at bounding box center [1199, 362] width 71 height 29
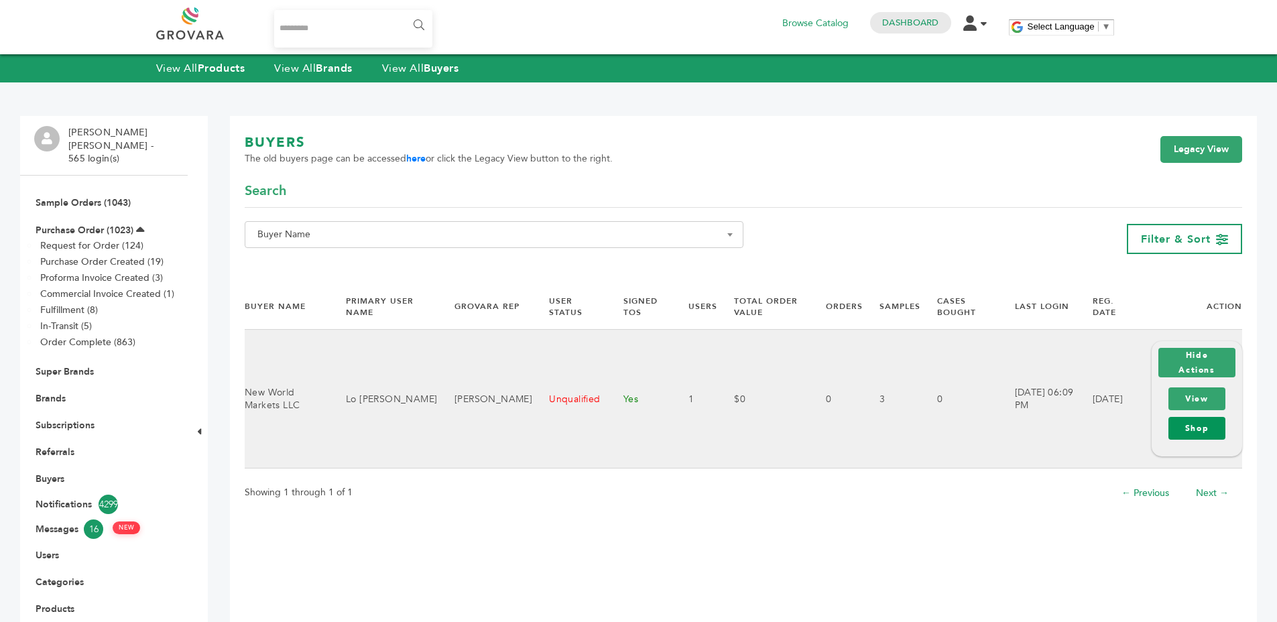
click at [1201, 420] on link "Shop" at bounding box center [1196, 428] width 57 height 23
